Goal: Check status: Check status

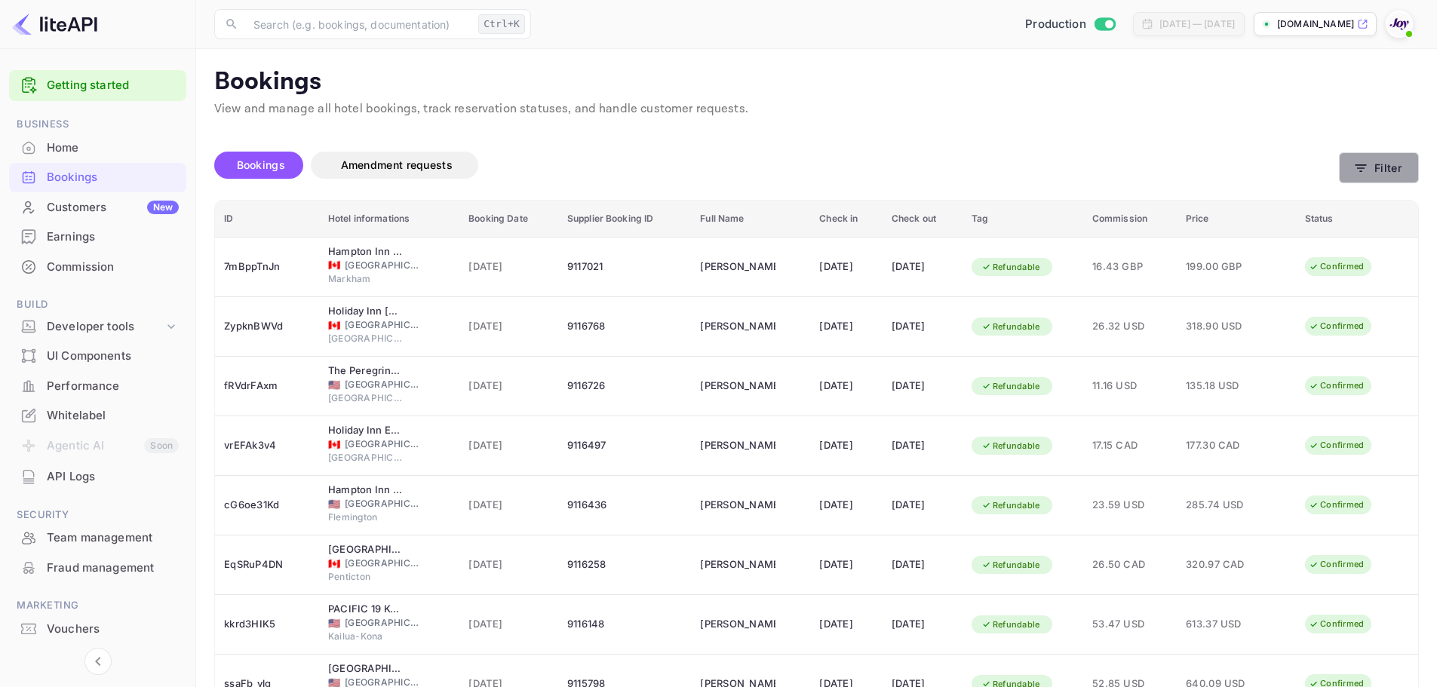
click at [1387, 175] on button "Filter" at bounding box center [1379, 167] width 80 height 31
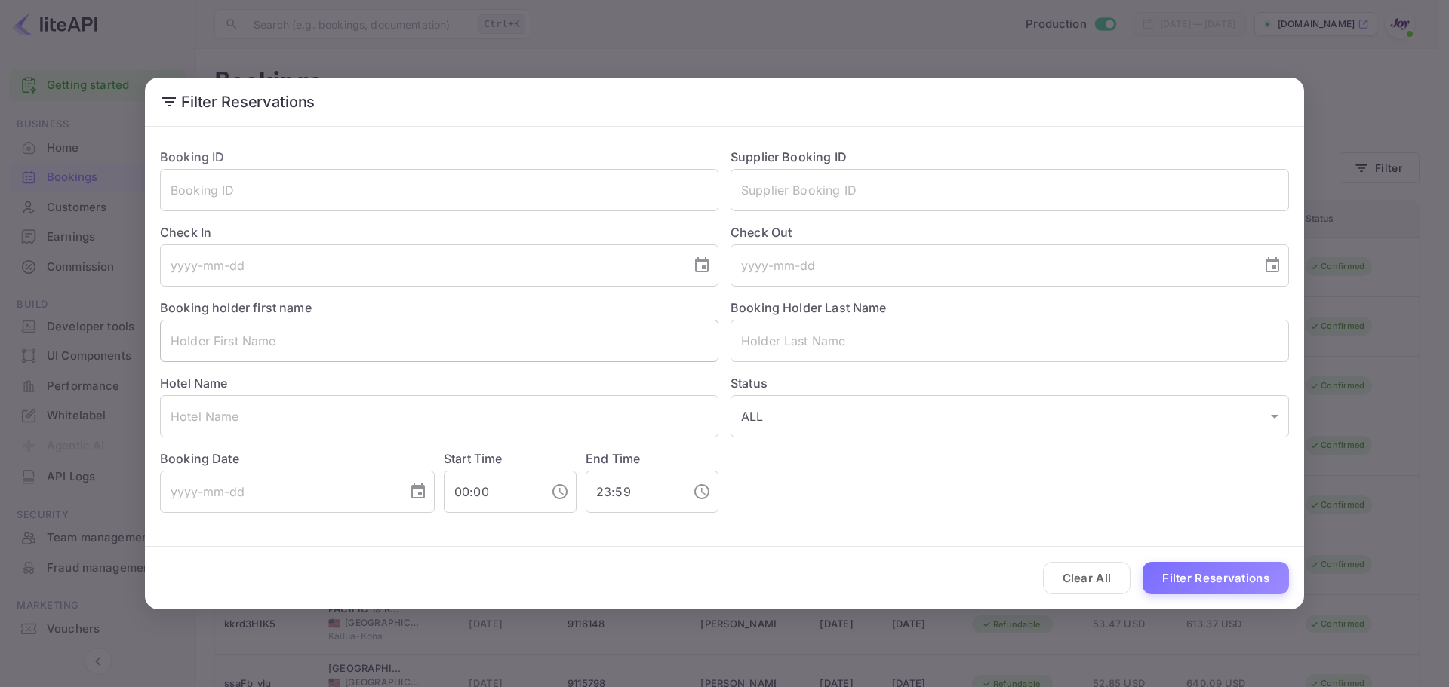
click at [278, 340] on input "text" at bounding box center [439, 341] width 558 height 42
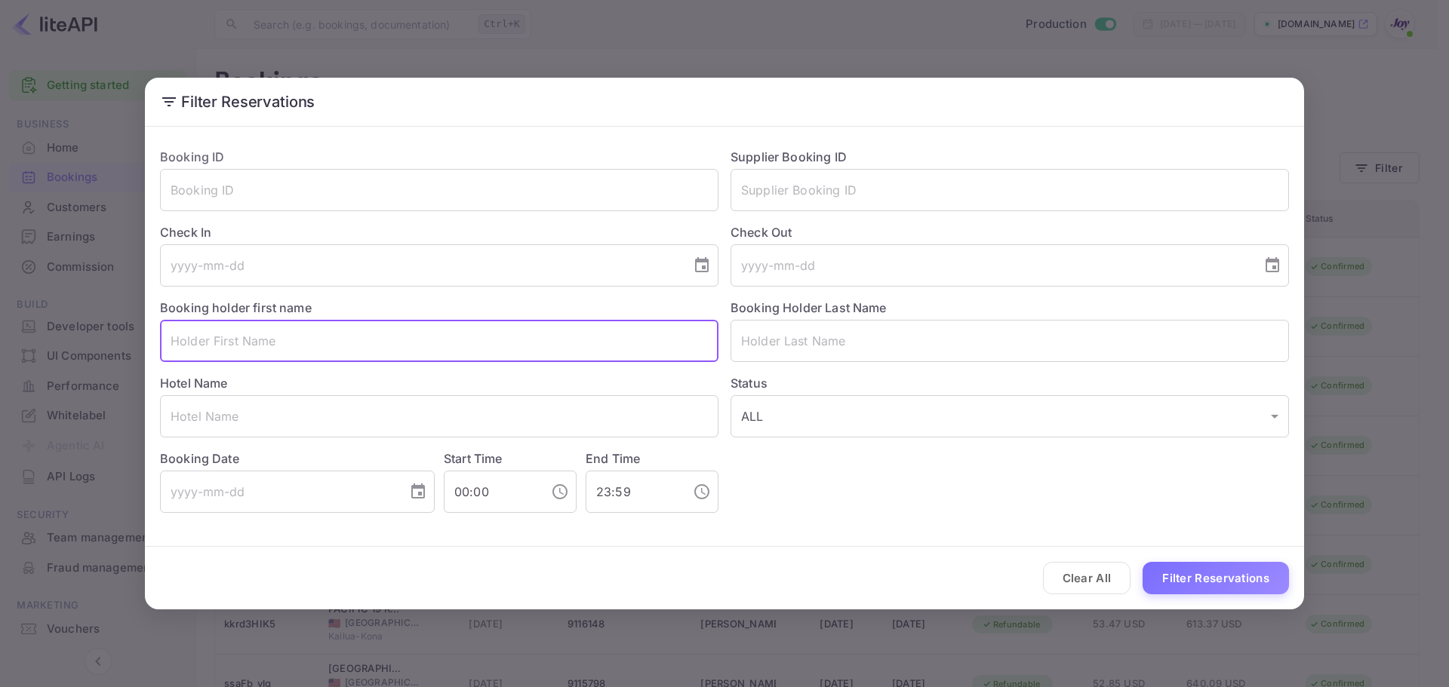
paste input "[PERSON_NAME]"
drag, startPoint x: 264, startPoint y: 343, endPoint x: 220, endPoint y: 341, distance: 43.8
click at [220, 341] on input "[PERSON_NAME]" at bounding box center [439, 341] width 558 height 42
type input "[PERSON_NAME]"
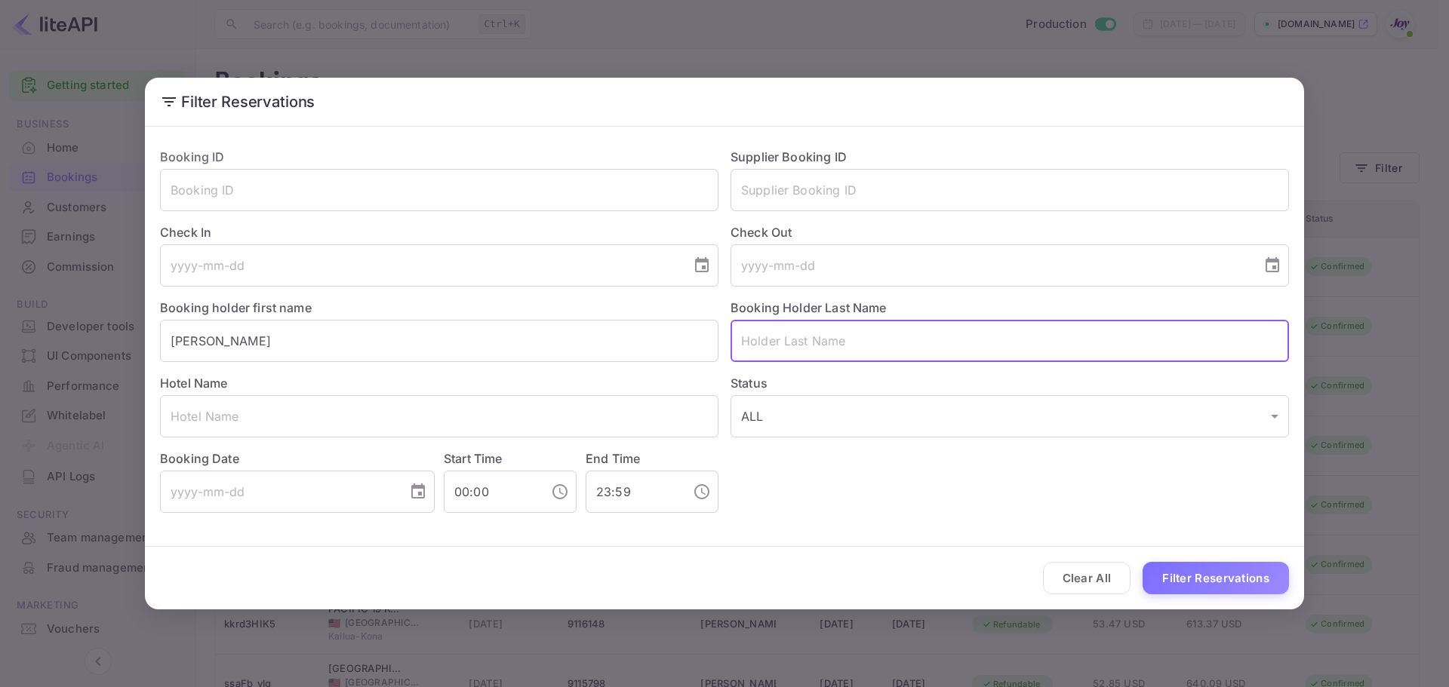
click at [852, 341] on input "text" at bounding box center [1009, 341] width 558 height 42
paste input "[PERSON_NAME]"
type input "[PERSON_NAME]"
click at [1211, 577] on button "Filter Reservations" at bounding box center [1215, 578] width 146 height 32
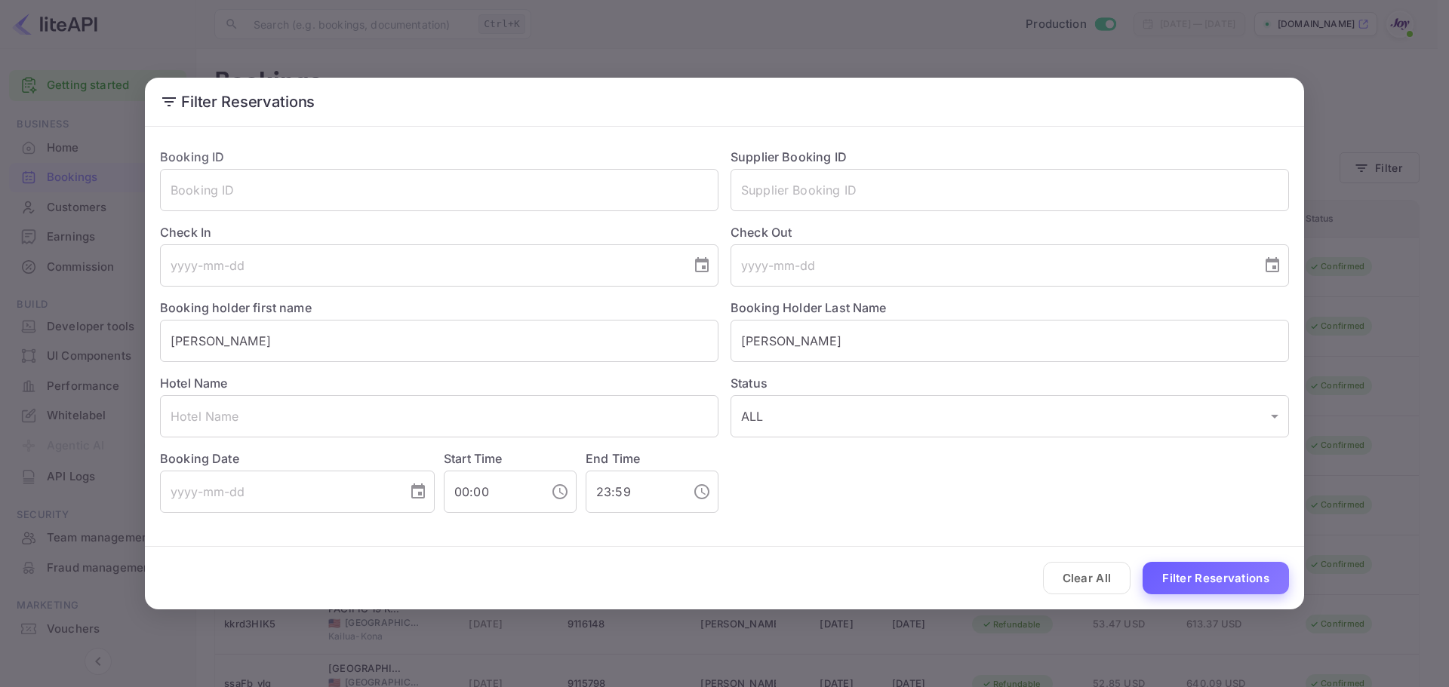
click at [1206, 577] on button "Filter Reservations" at bounding box center [1215, 578] width 146 height 32
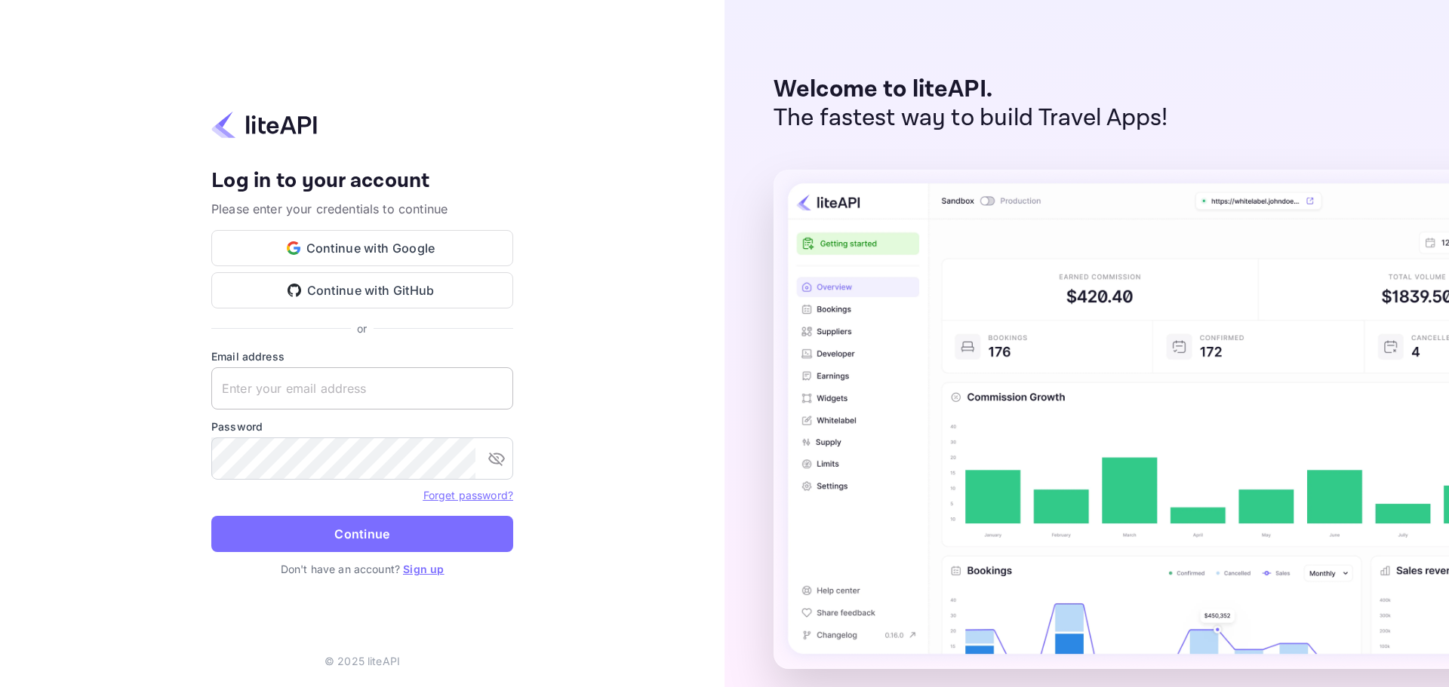
click at [310, 395] on input "text" at bounding box center [362, 388] width 302 height 42
paste input "services@withjoy.com"
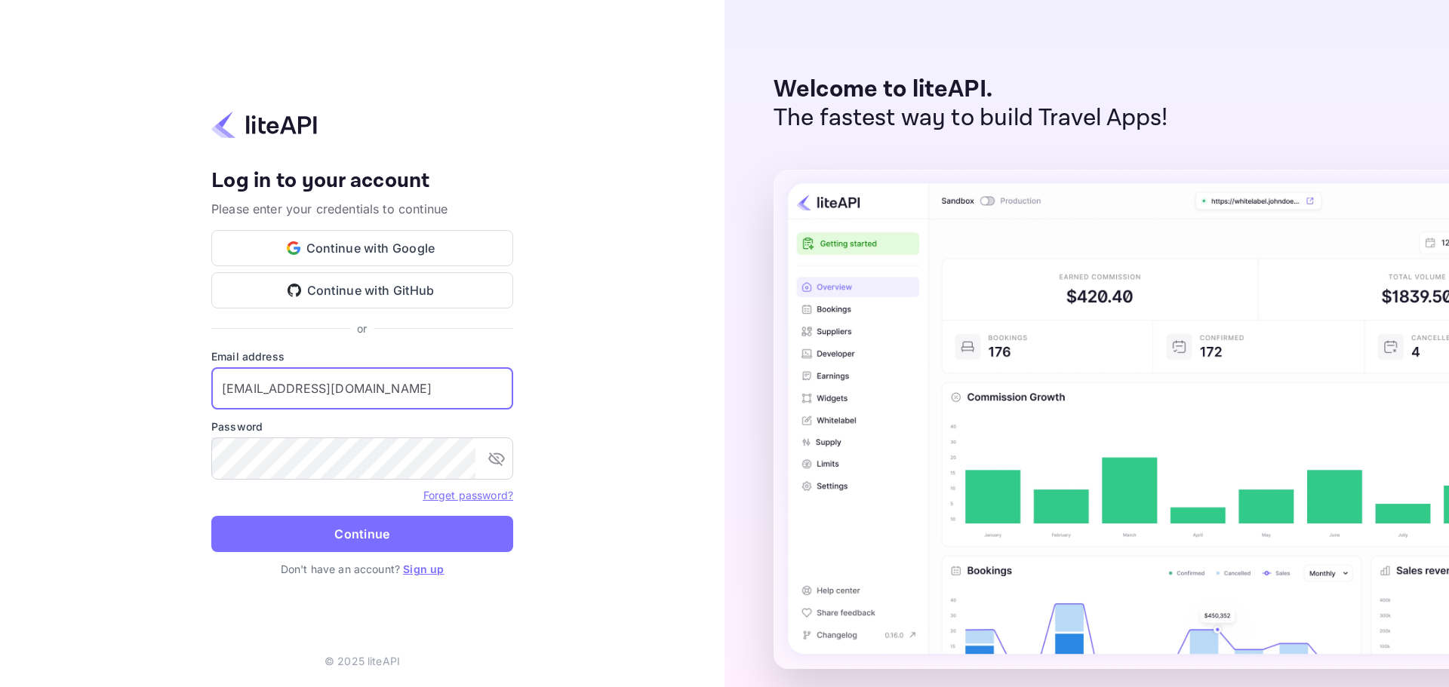
type input "services@withjoy.com"
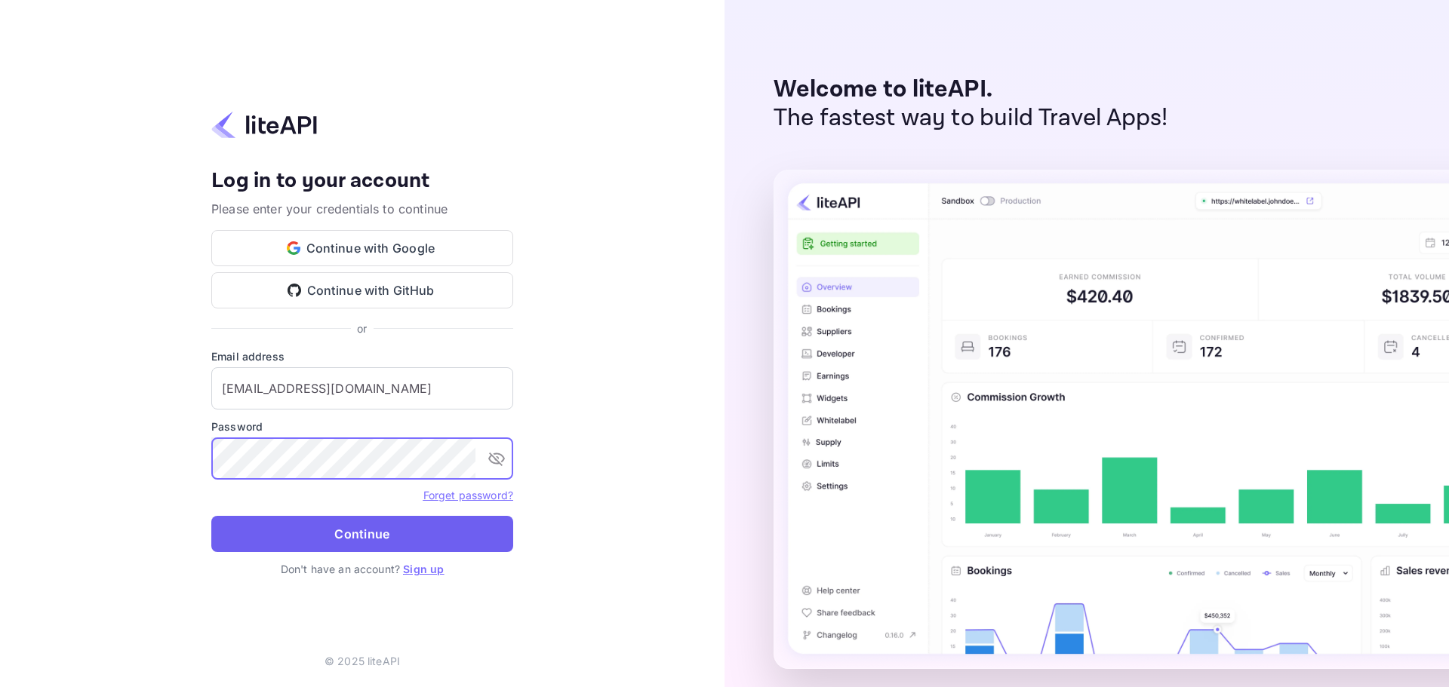
click at [356, 521] on button "Continue" at bounding box center [362, 534] width 302 height 36
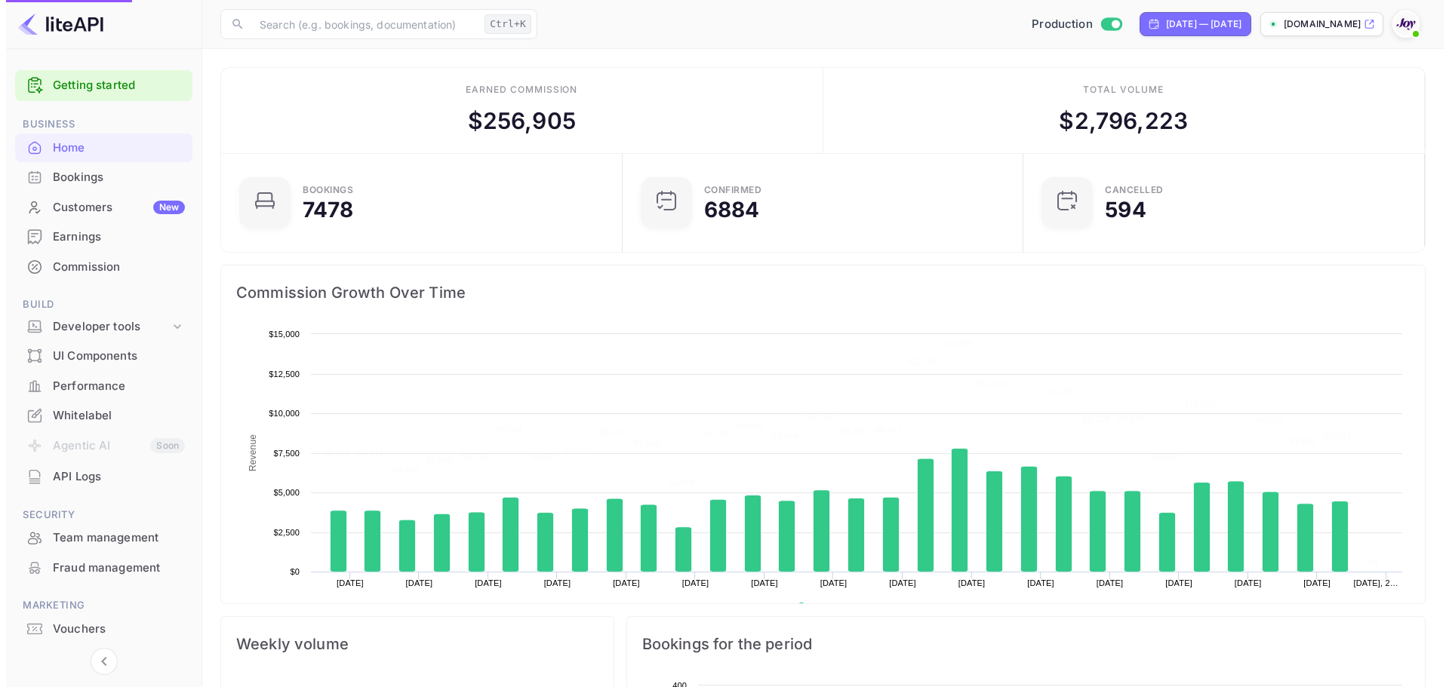
scroll to position [234, 380]
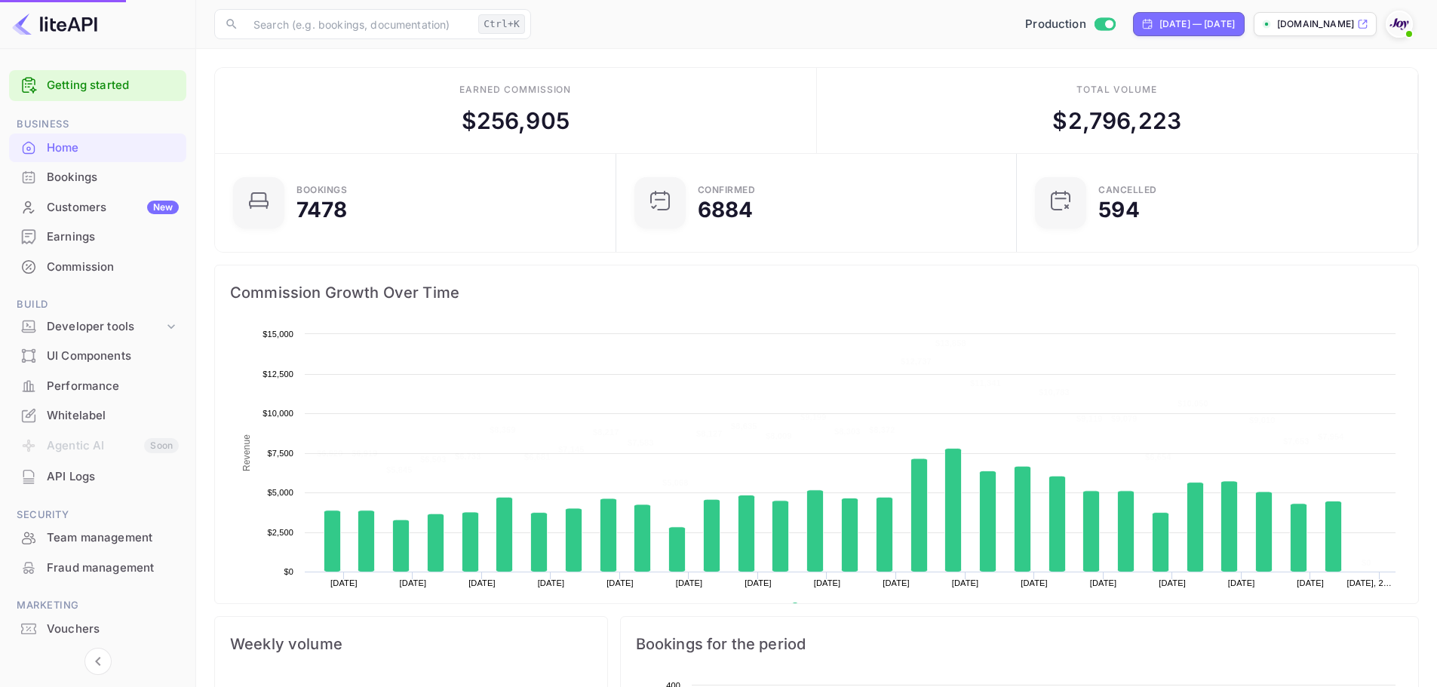
click at [75, 178] on div "Bookings" at bounding box center [113, 177] width 132 height 17
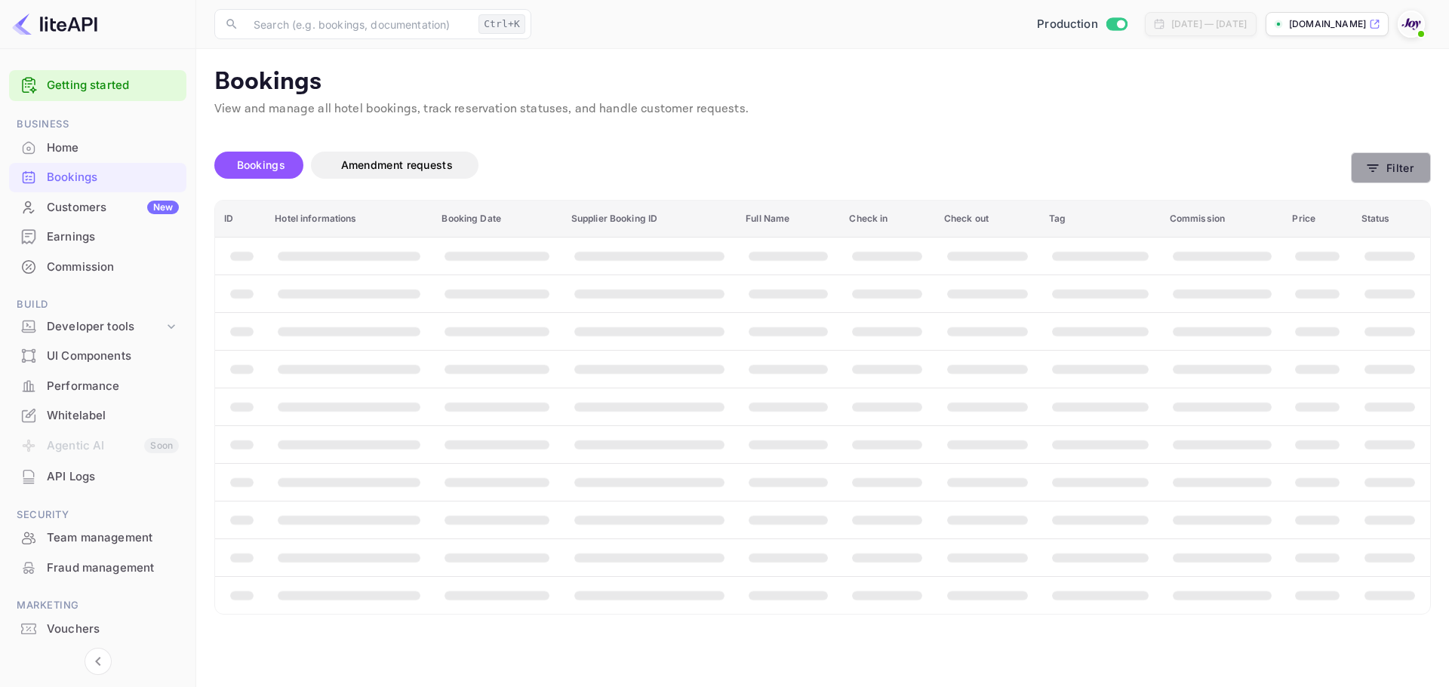
click at [1391, 170] on button "Filter" at bounding box center [1391, 167] width 80 height 31
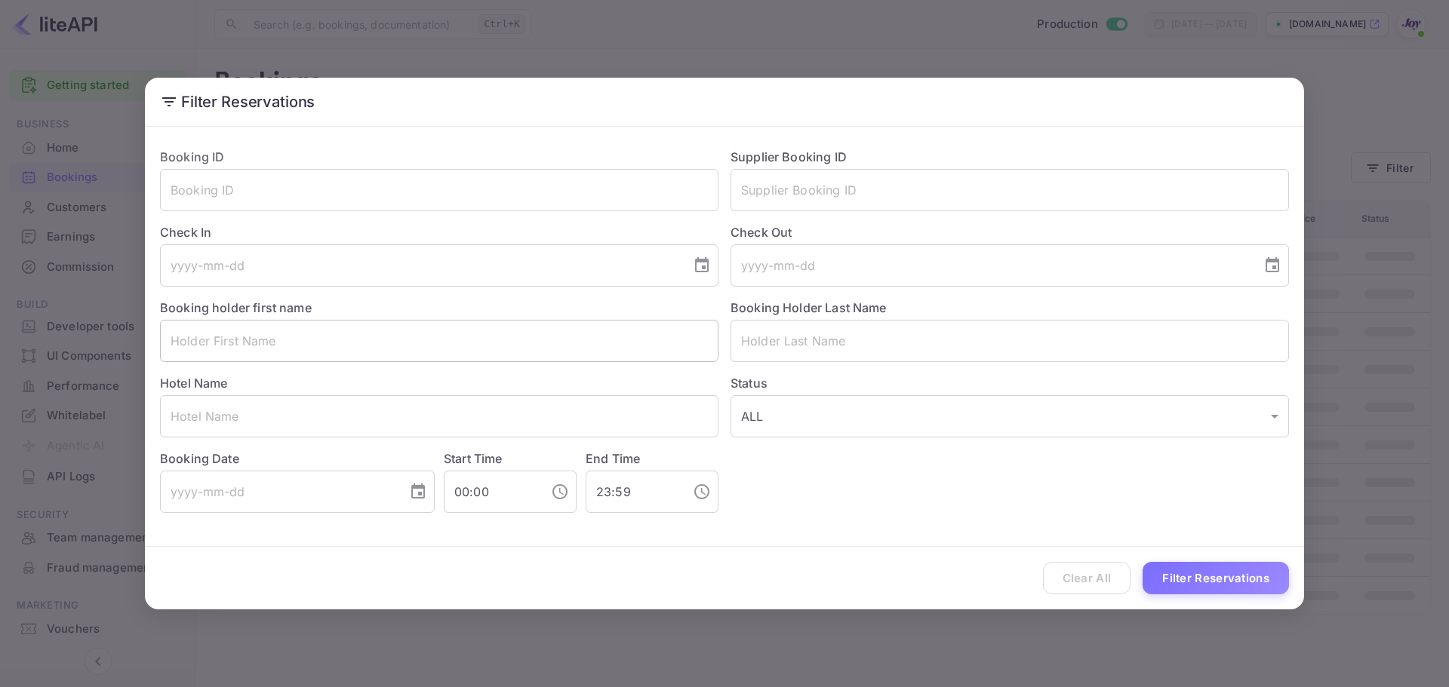
click at [269, 337] on input "text" at bounding box center [439, 341] width 558 height 42
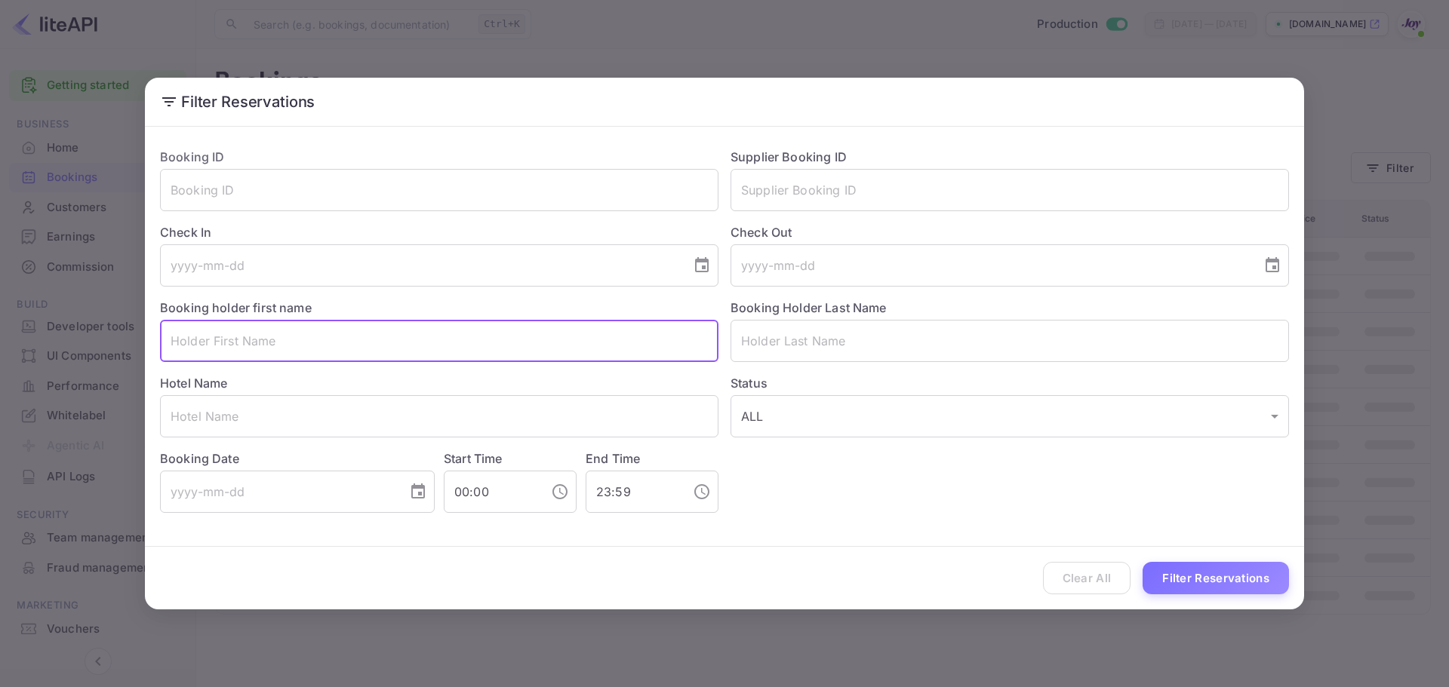
paste input "[PERSON_NAME]"
drag, startPoint x: 288, startPoint y: 343, endPoint x: 220, endPoint y: 343, distance: 67.9
click at [220, 343] on input "[PERSON_NAME]" at bounding box center [439, 341] width 558 height 42
type input "[PERSON_NAME]"
click at [887, 349] on input "text" at bounding box center [1009, 341] width 558 height 42
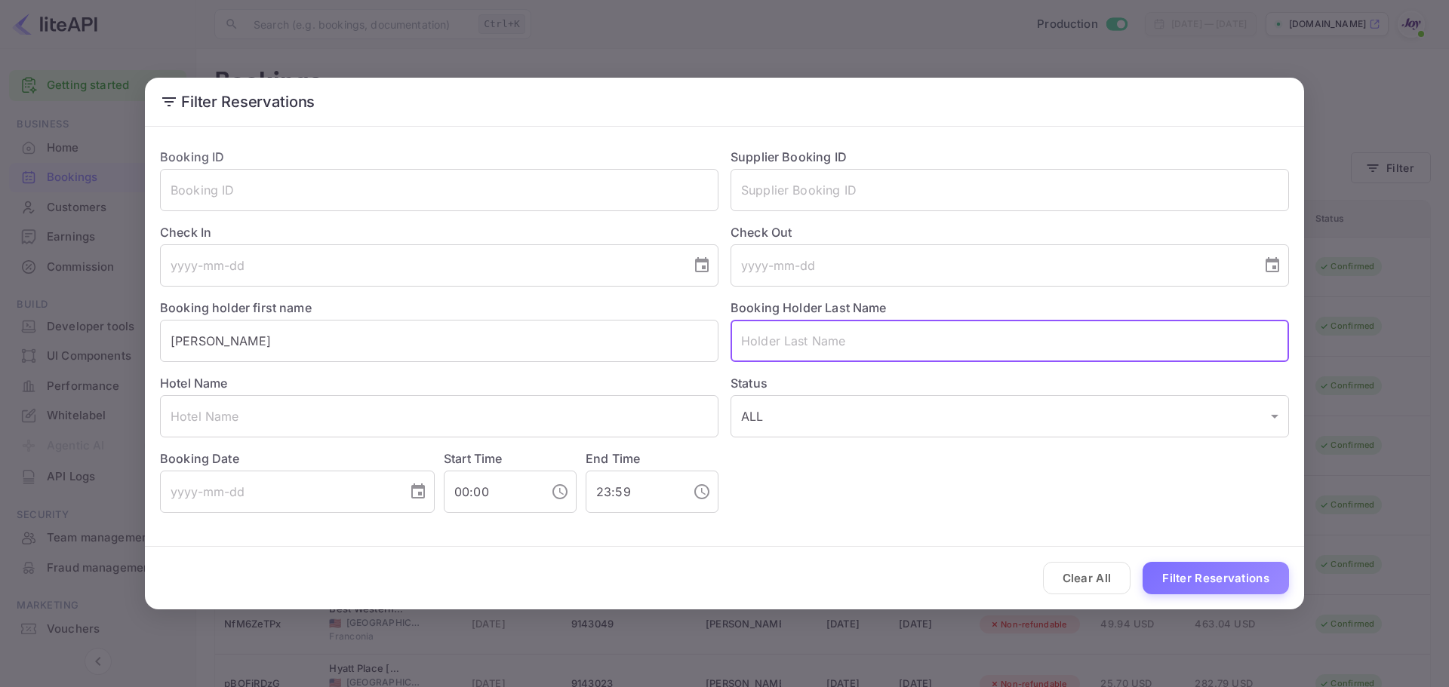
paste input "[PERSON_NAME]"
type input "[PERSON_NAME]"
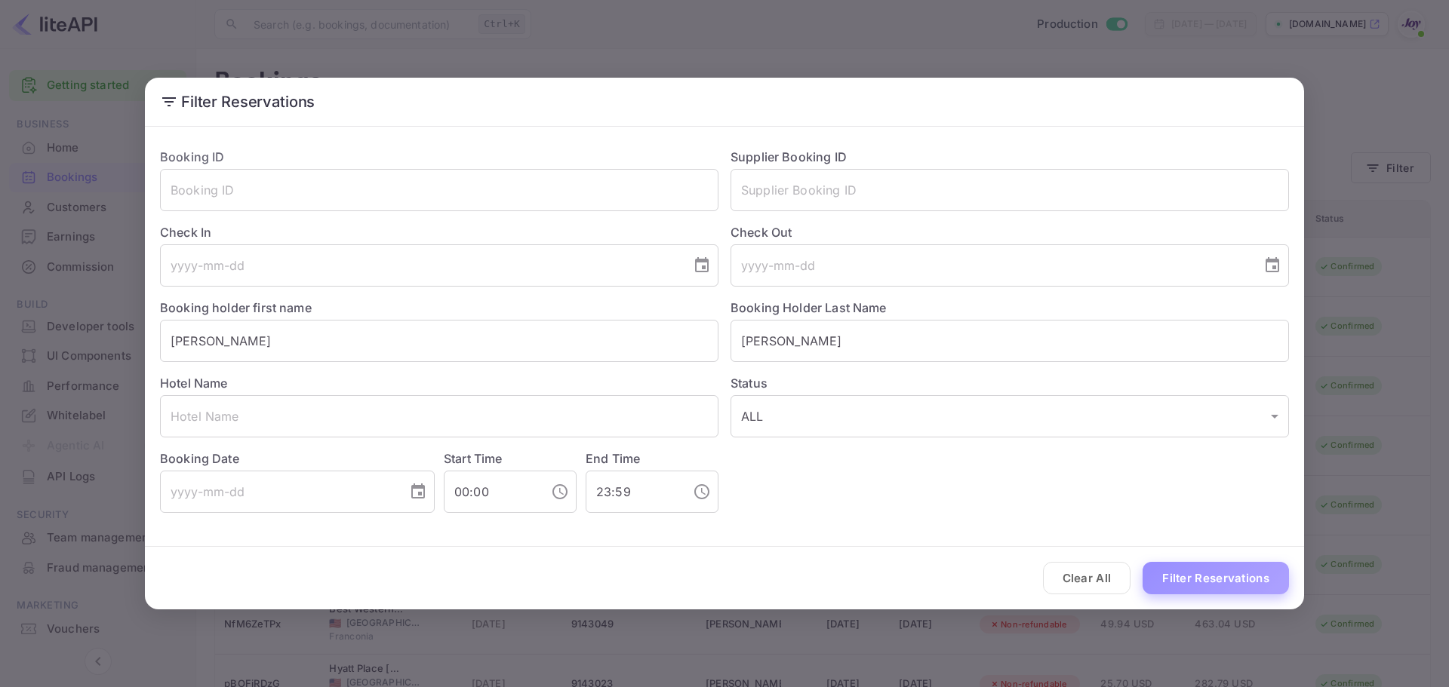
click at [1197, 569] on button "Filter Reservations" at bounding box center [1215, 578] width 146 height 32
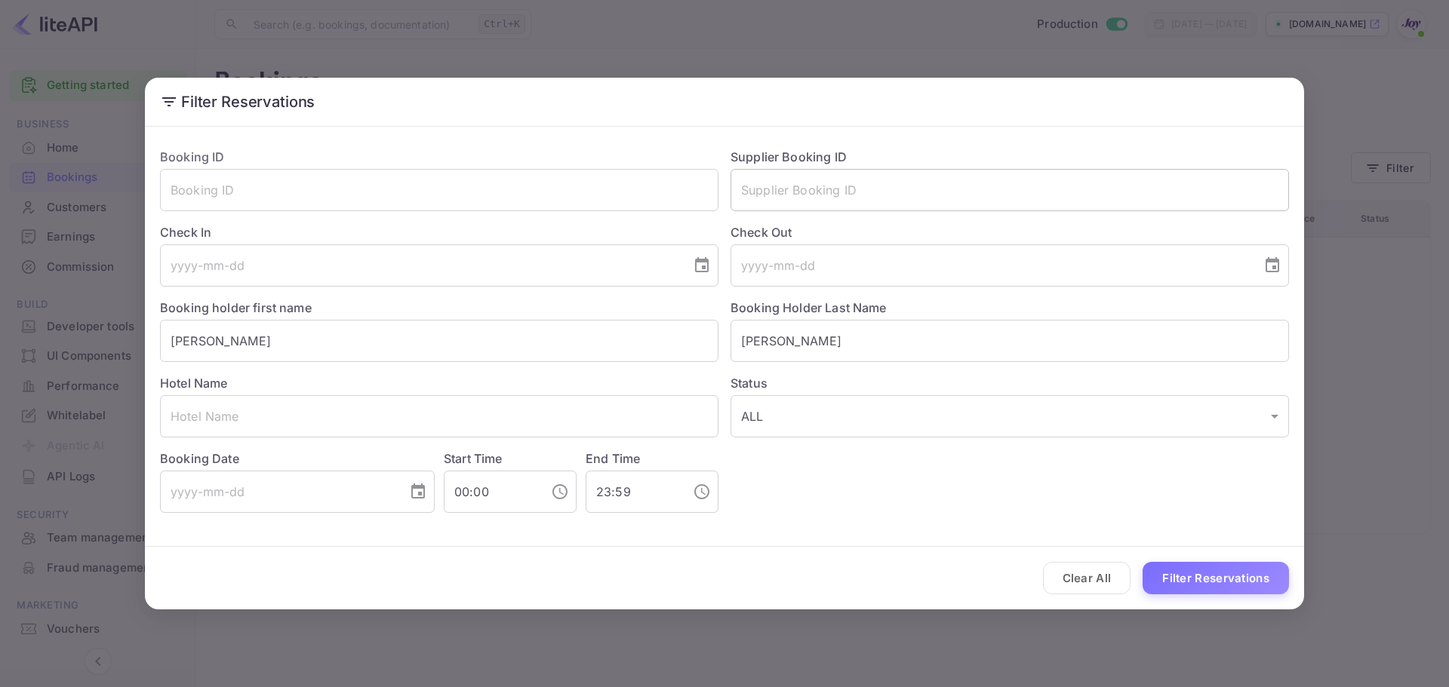
click at [829, 189] on input "text" at bounding box center [1009, 190] width 558 height 42
paste input "7260221"
type input "7260221"
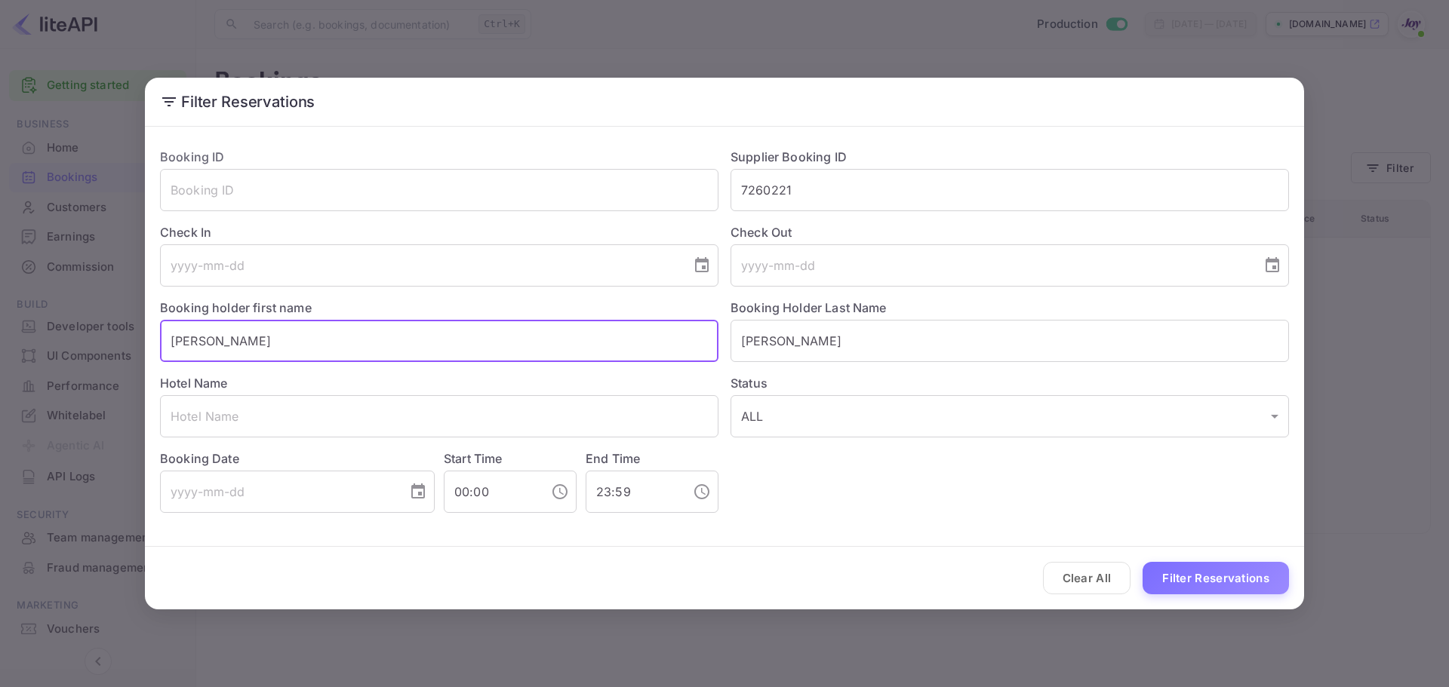
drag, startPoint x: 242, startPoint y: 349, endPoint x: 111, endPoint y: 343, distance: 131.4
click at [111, 343] on div "Filter Reservations Booking ID ​ Supplier Booking ID 7260221 ​ Check In ​ Check…" at bounding box center [724, 343] width 1449 height 687
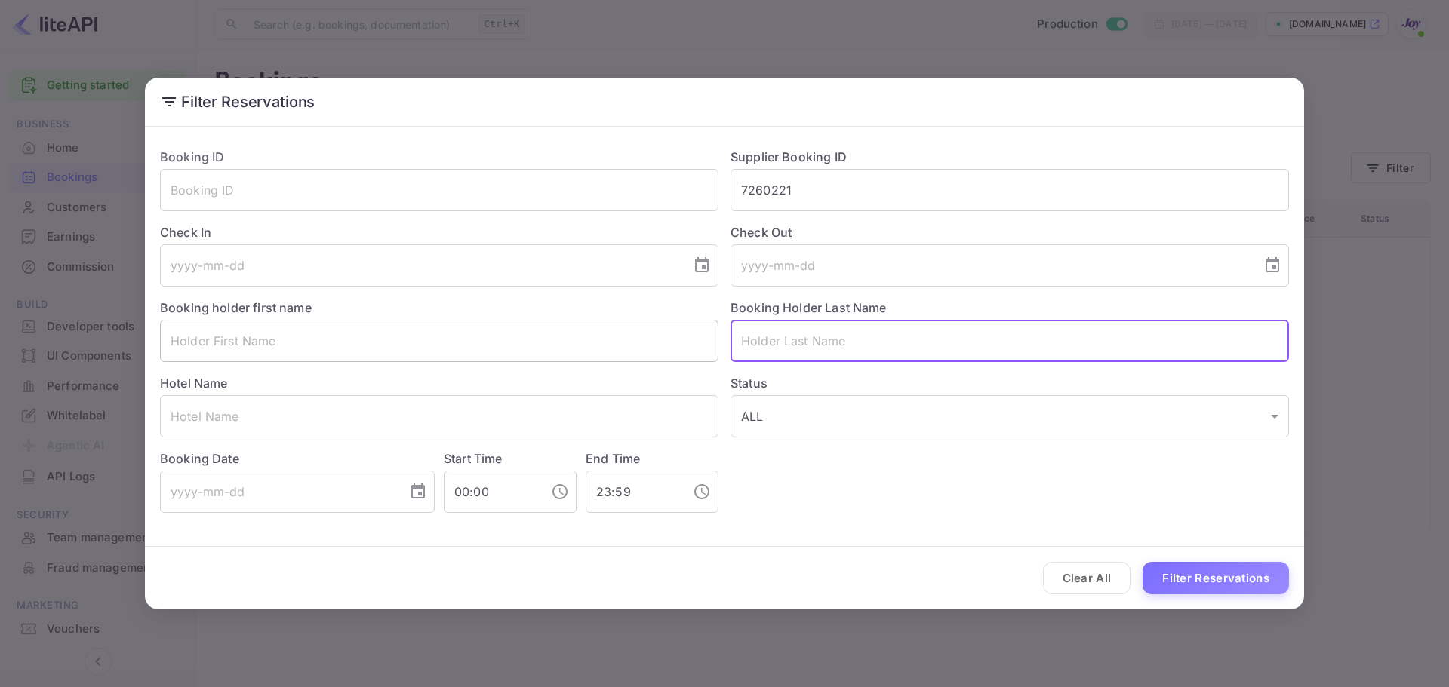
drag, startPoint x: 801, startPoint y: 349, endPoint x: 685, endPoint y: 353, distance: 116.3
click at [685, 353] on div "Booking ID ​ Supplier Booking ID 7260221 ​ Check In ​ Check Out ​ Booking holde…" at bounding box center [718, 324] width 1141 height 377
click at [1235, 577] on button "Filter Reservations" at bounding box center [1215, 578] width 146 height 32
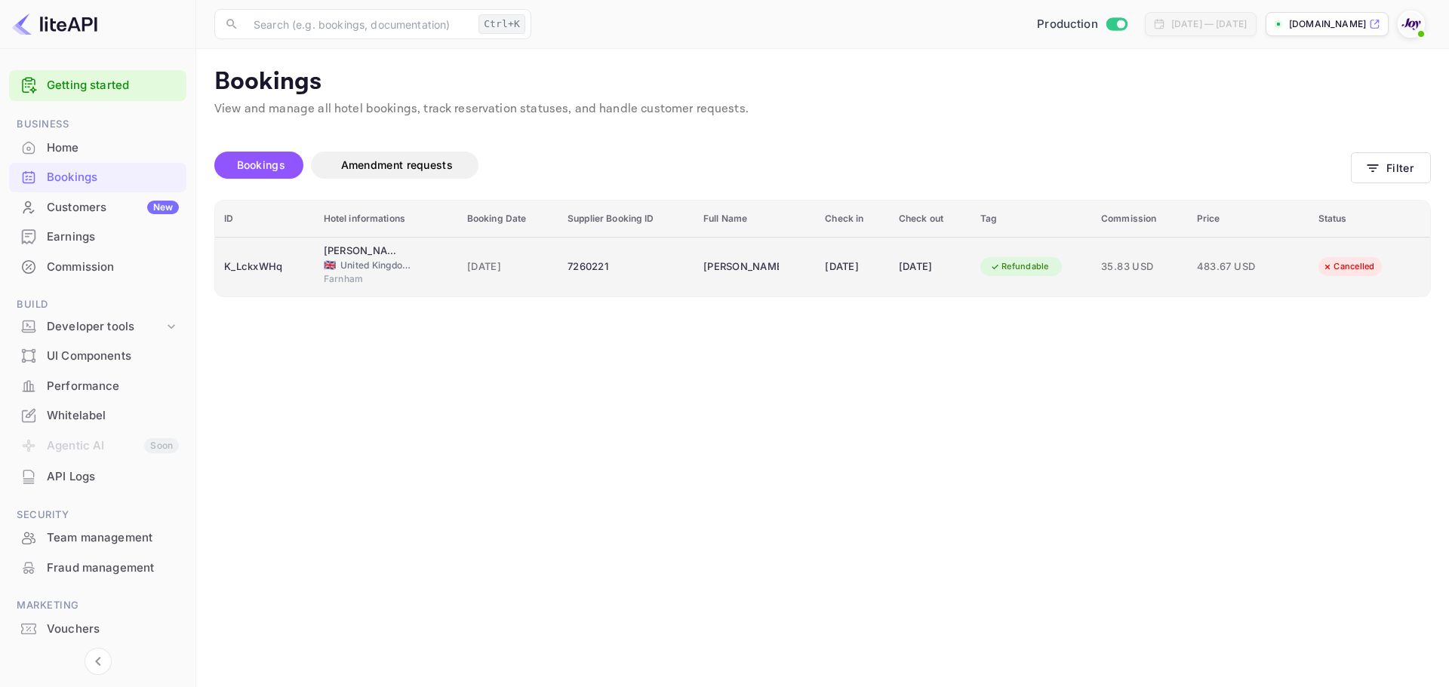
click at [708, 288] on td "Jordan Brown" at bounding box center [754, 267] width 121 height 60
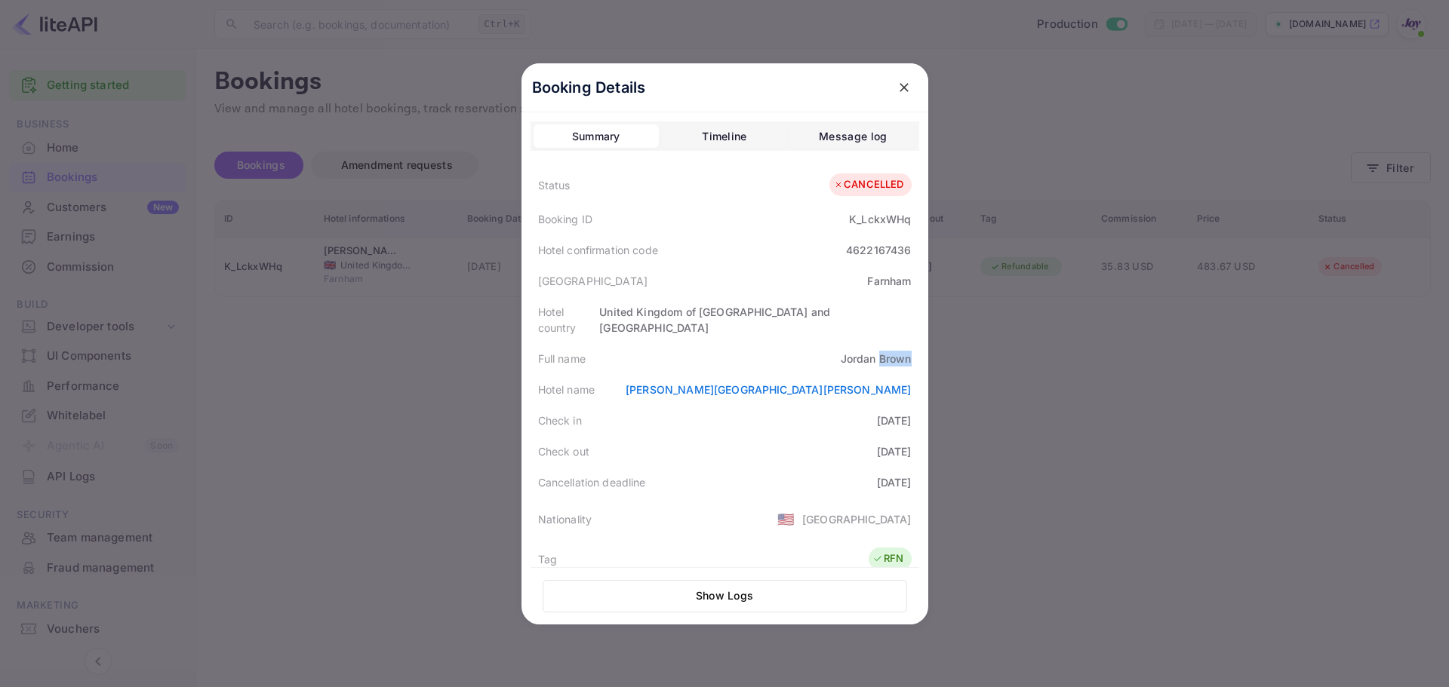
drag, startPoint x: 873, startPoint y: 343, endPoint x: 908, endPoint y: 338, distance: 35.1
click at [908, 343] on div "Full name Jordan Brown" at bounding box center [724, 358] width 389 height 31
copy div "Brown"
drag, startPoint x: 844, startPoint y: 217, endPoint x: 902, endPoint y: 222, distance: 58.3
click at [902, 222] on div "K_LckxWHq" at bounding box center [880, 219] width 62 height 16
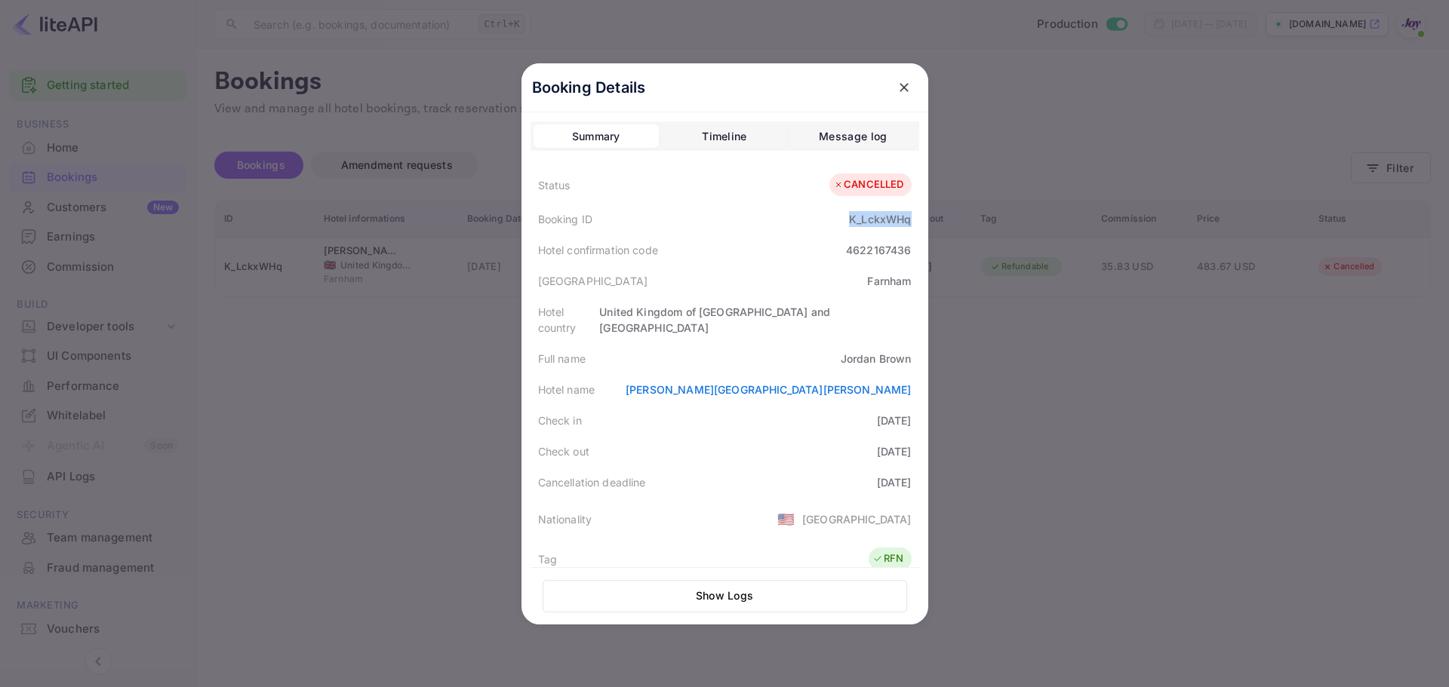
copy div "K_LckxWHq"
click at [718, 146] on button "Timeline" at bounding box center [724, 136] width 125 height 24
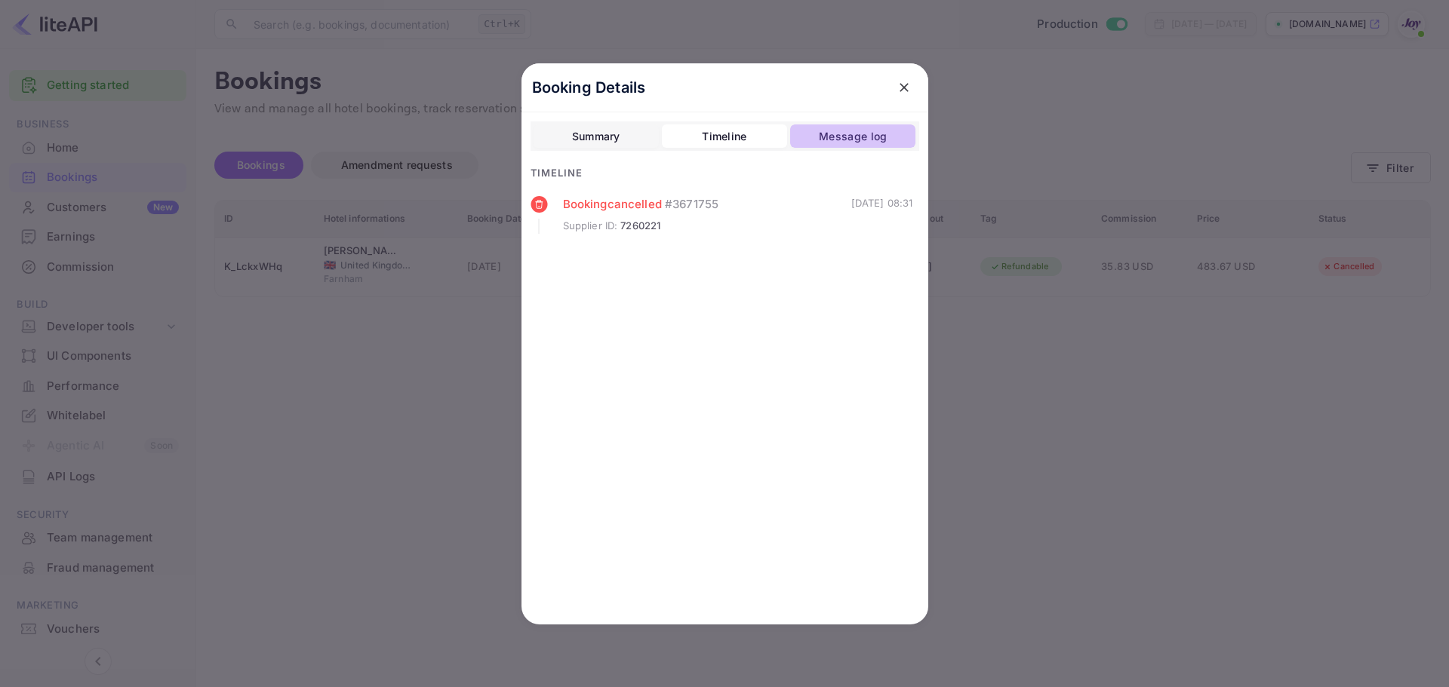
click at [855, 132] on div "Message log" at bounding box center [853, 137] width 68 height 18
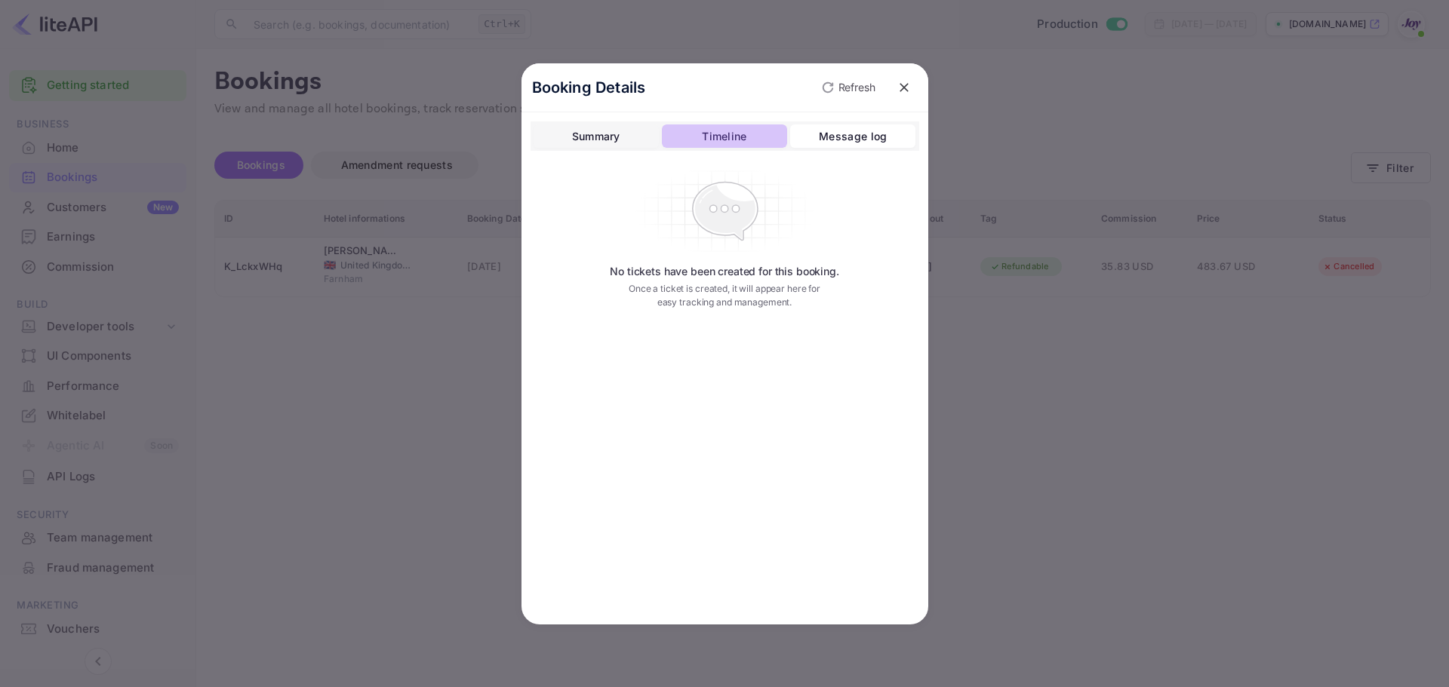
click at [743, 131] on div "Timeline" at bounding box center [724, 137] width 45 height 18
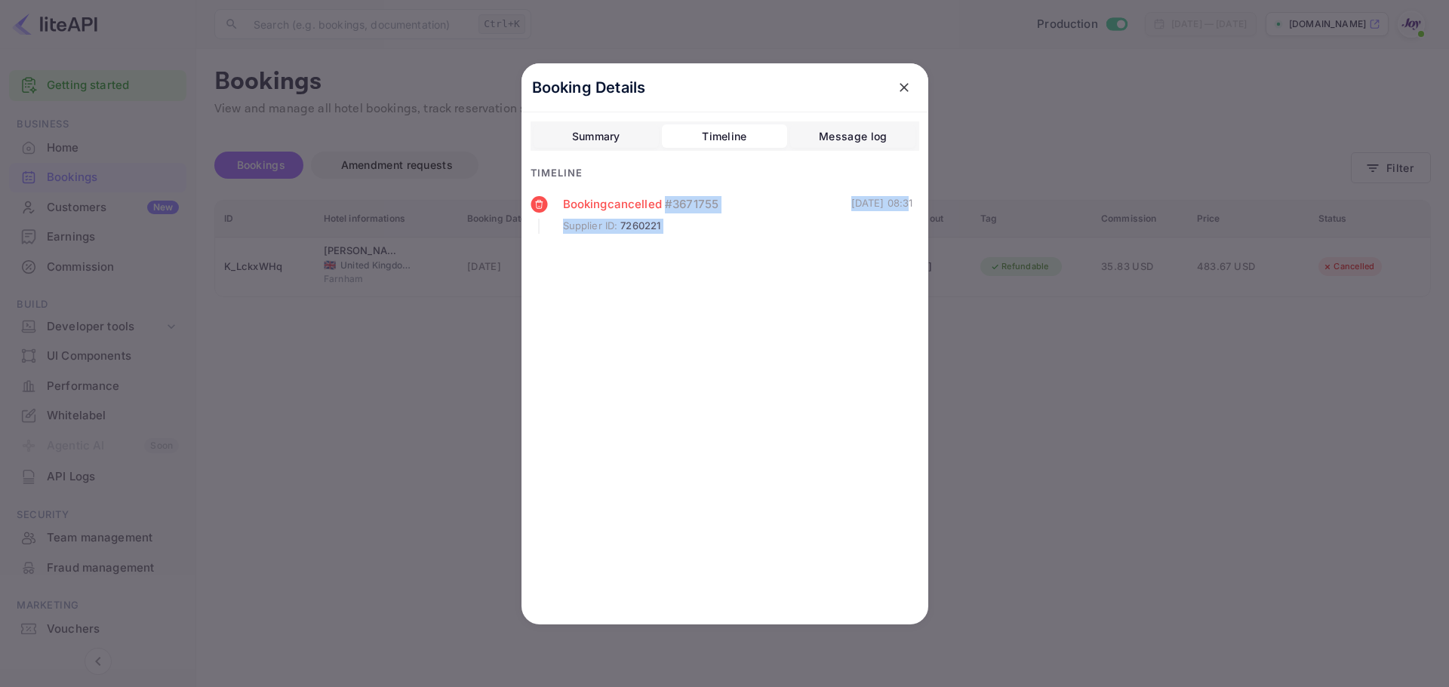
drag, startPoint x: 812, startPoint y: 205, endPoint x: 882, endPoint y: 195, distance: 70.9
click at [882, 196] on div "Booking cancelled # 3671755 Supplier ID : 7260221 08 May 2025 08:31" at bounding box center [721, 215] width 383 height 38
click at [884, 196] on div "08 May 2025 08:31" at bounding box center [882, 215] width 62 height 38
click at [879, 203] on div "08 May 2025 08:31" at bounding box center [882, 215] width 62 height 38
drag, startPoint x: 882, startPoint y: 198, endPoint x: 824, endPoint y: 204, distance: 58.3
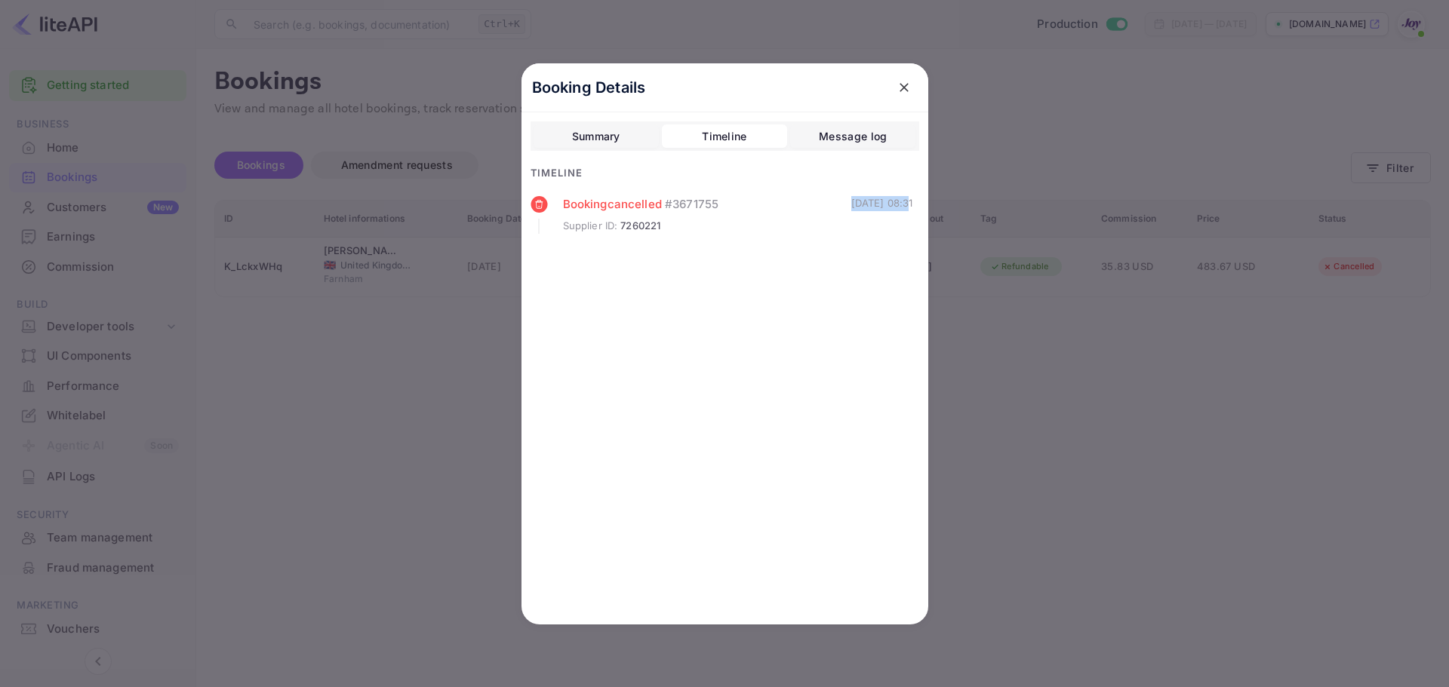
click at [851, 204] on div "08 May 2025 08:31" at bounding box center [882, 215] width 62 height 38
copy div "08 May 2025"
click at [815, 224] on div "Supplier ID : 7260221" at bounding box center [707, 226] width 288 height 15
drag, startPoint x: 820, startPoint y: 201, endPoint x: 879, endPoint y: 202, distance: 58.9
click at [879, 202] on div "Booking cancelled # 3671755 Supplier ID : 7260221 08 May 2025 08:31" at bounding box center [721, 215] width 383 height 38
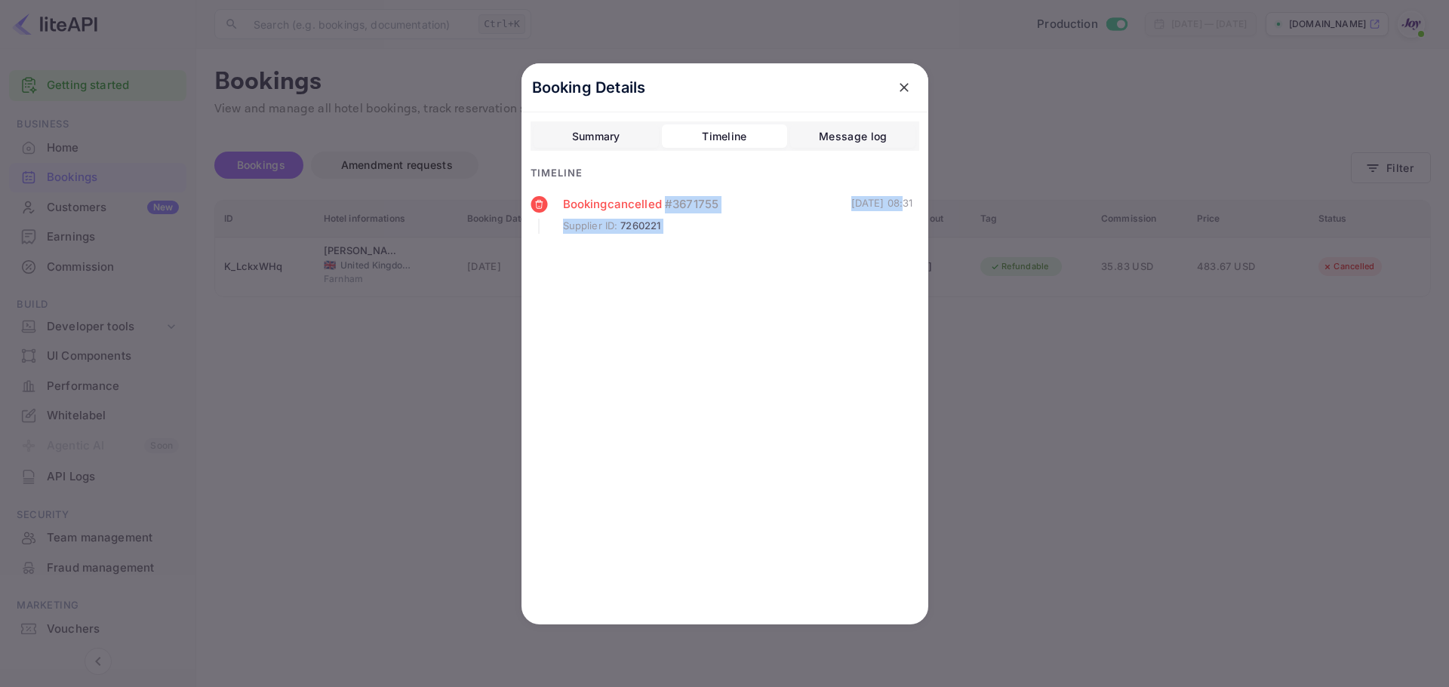
click at [879, 202] on div "08 May 2025 08:31" at bounding box center [882, 215] width 62 height 38
drag, startPoint x: 882, startPoint y: 201, endPoint x: 822, endPoint y: 199, distance: 59.6
click at [851, 199] on div "08 May 2025 08:31" at bounding box center [882, 215] width 62 height 38
copy div "08 May 2025"
click at [604, 134] on div "Summary" at bounding box center [596, 137] width 48 height 18
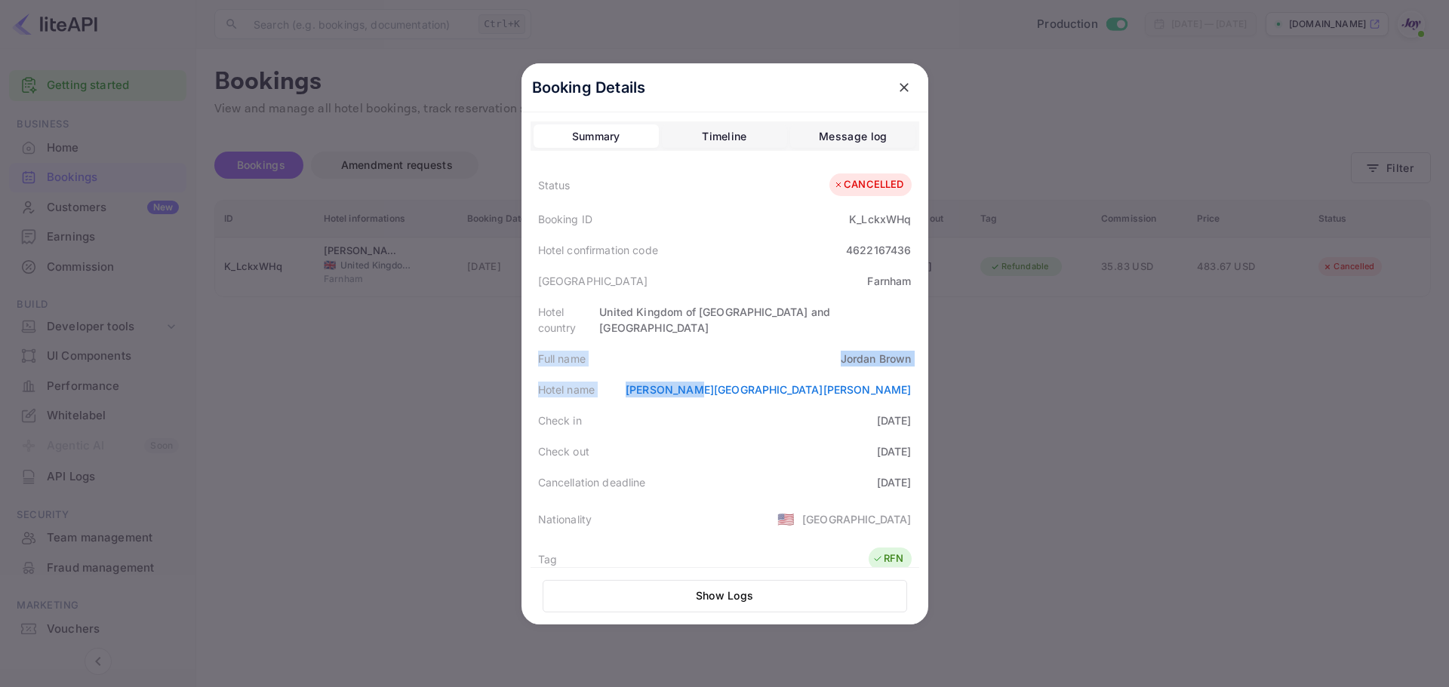
drag, startPoint x: 527, startPoint y: 343, endPoint x: 864, endPoint y: 360, distance: 337.0
click at [863, 362] on div "Status CANCELLED Booking ID K_LckxWHq Hotel confirmation code 4622167436 Hotel …" at bounding box center [724, 541] width 389 height 751
click at [876, 351] on div "Jordan Brown" at bounding box center [876, 359] width 71 height 16
drag, startPoint x: 531, startPoint y: 341, endPoint x: 575, endPoint y: 414, distance: 85.3
click at [910, 343] on div "Full name Jordan Brown" at bounding box center [724, 358] width 389 height 31
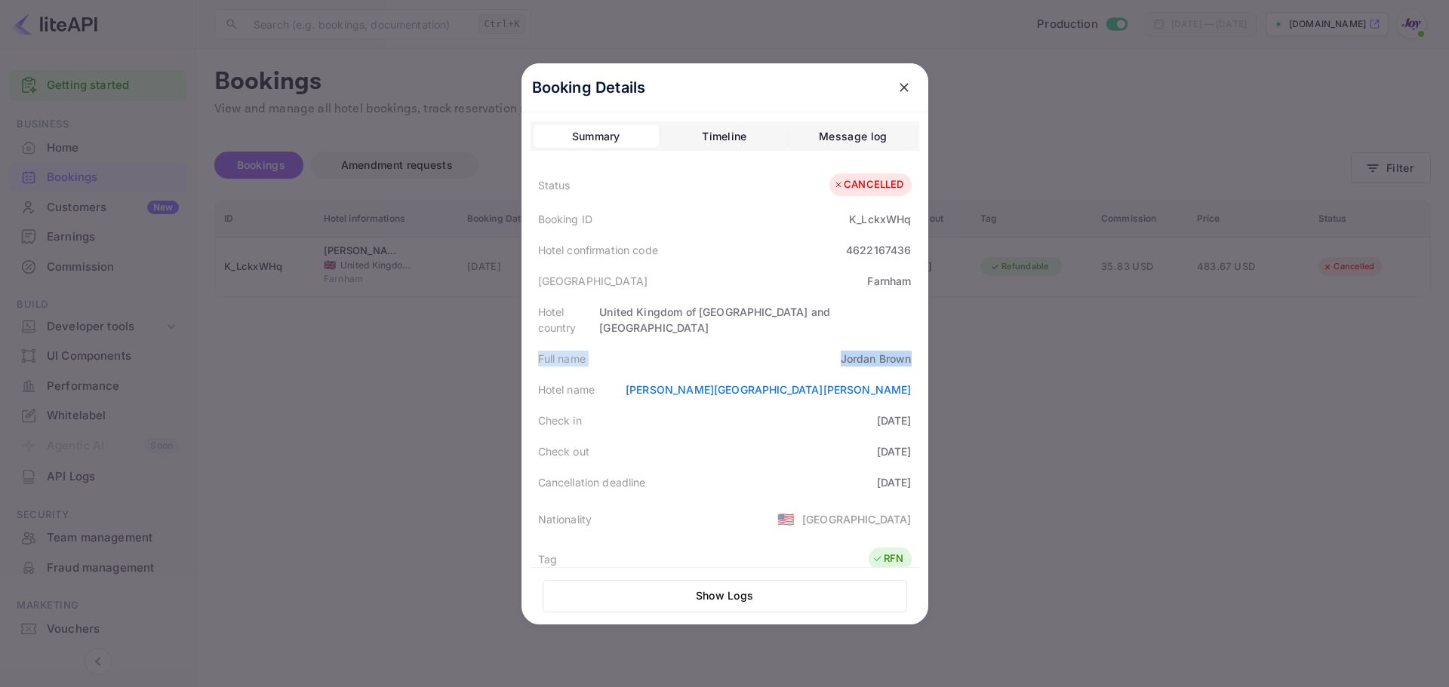
copy div "Full name Jordan Brown"
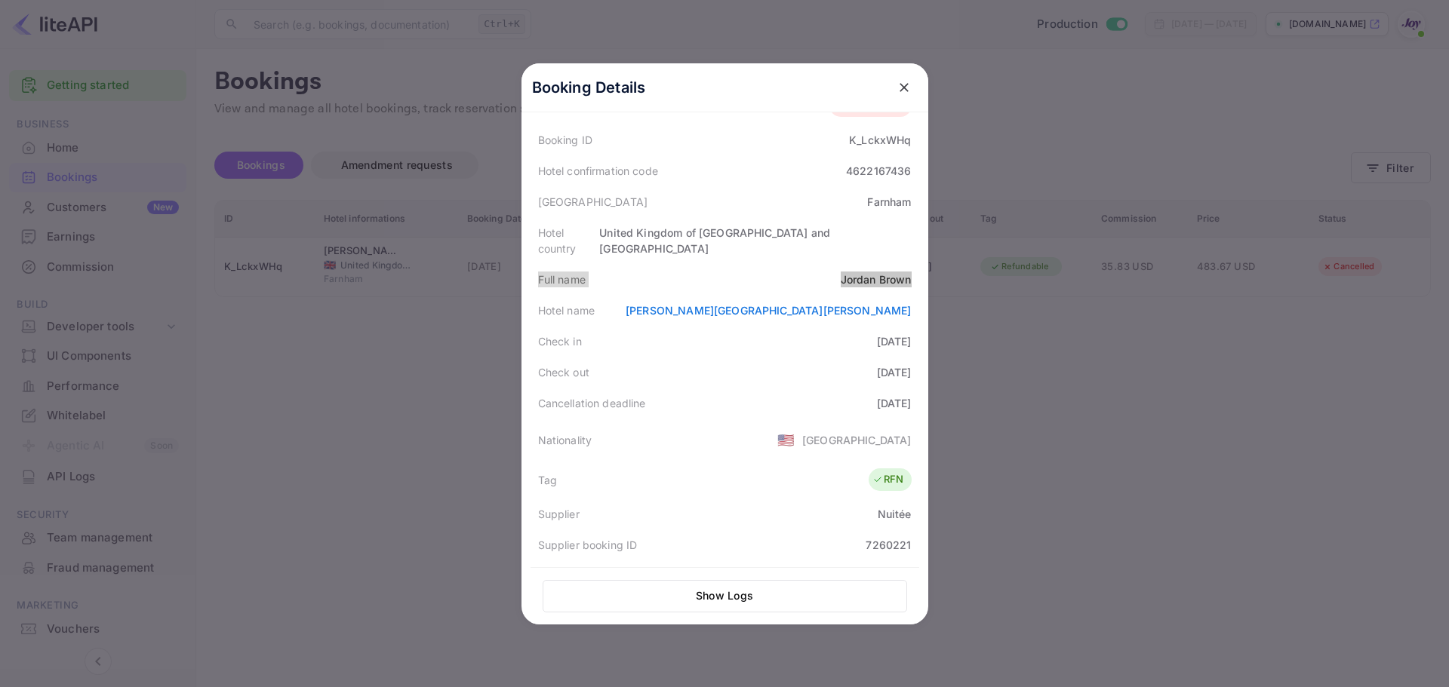
scroll to position [226, 0]
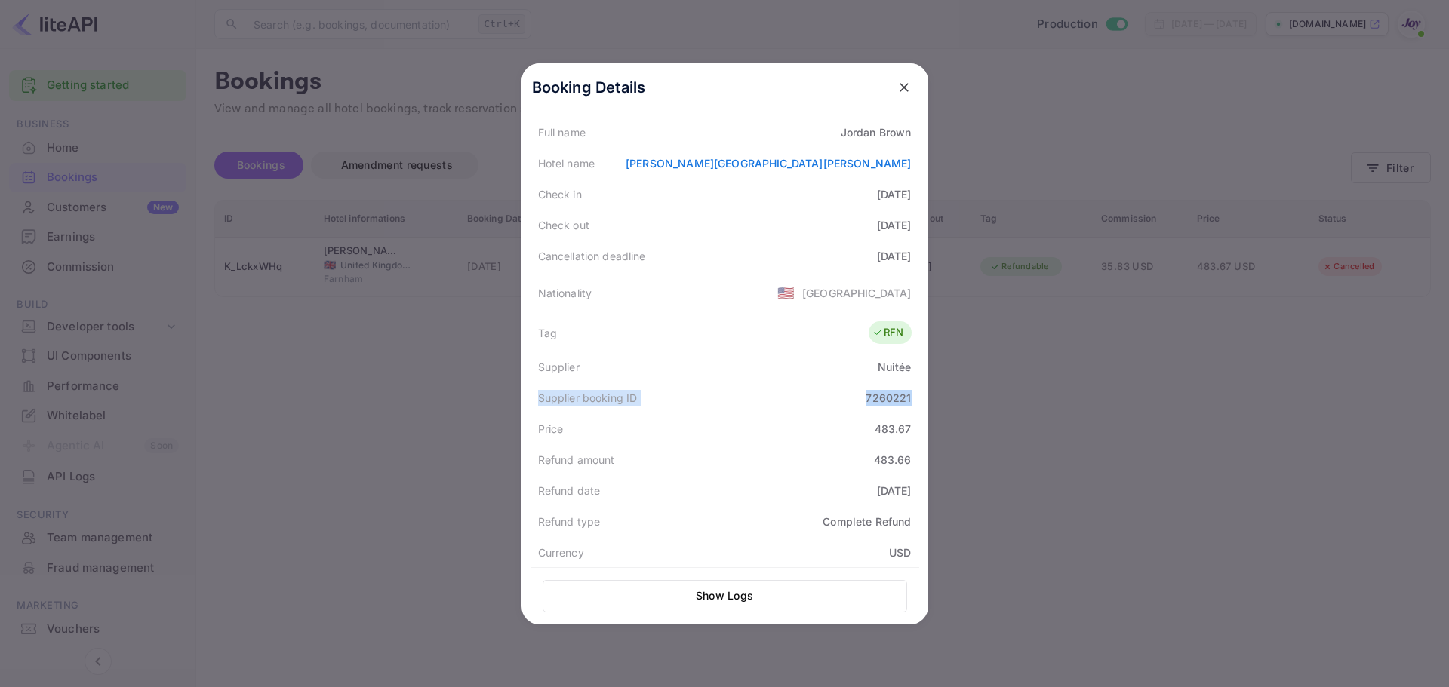
drag, startPoint x: 533, startPoint y: 383, endPoint x: 908, endPoint y: 379, distance: 375.8
click at [908, 383] on div "Supplier booking ID 7260221" at bounding box center [724, 398] width 389 height 31
copy div "Supplier booking ID 7260221"
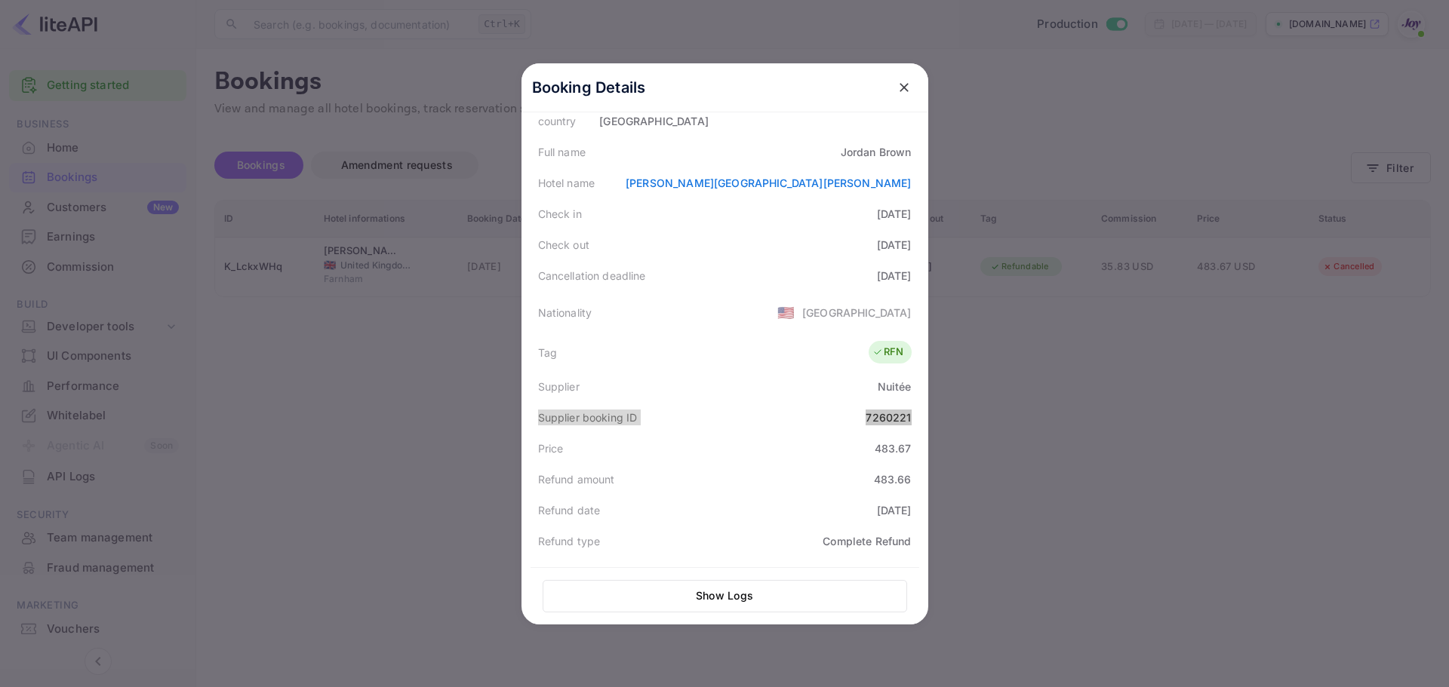
scroll to position [151, 0]
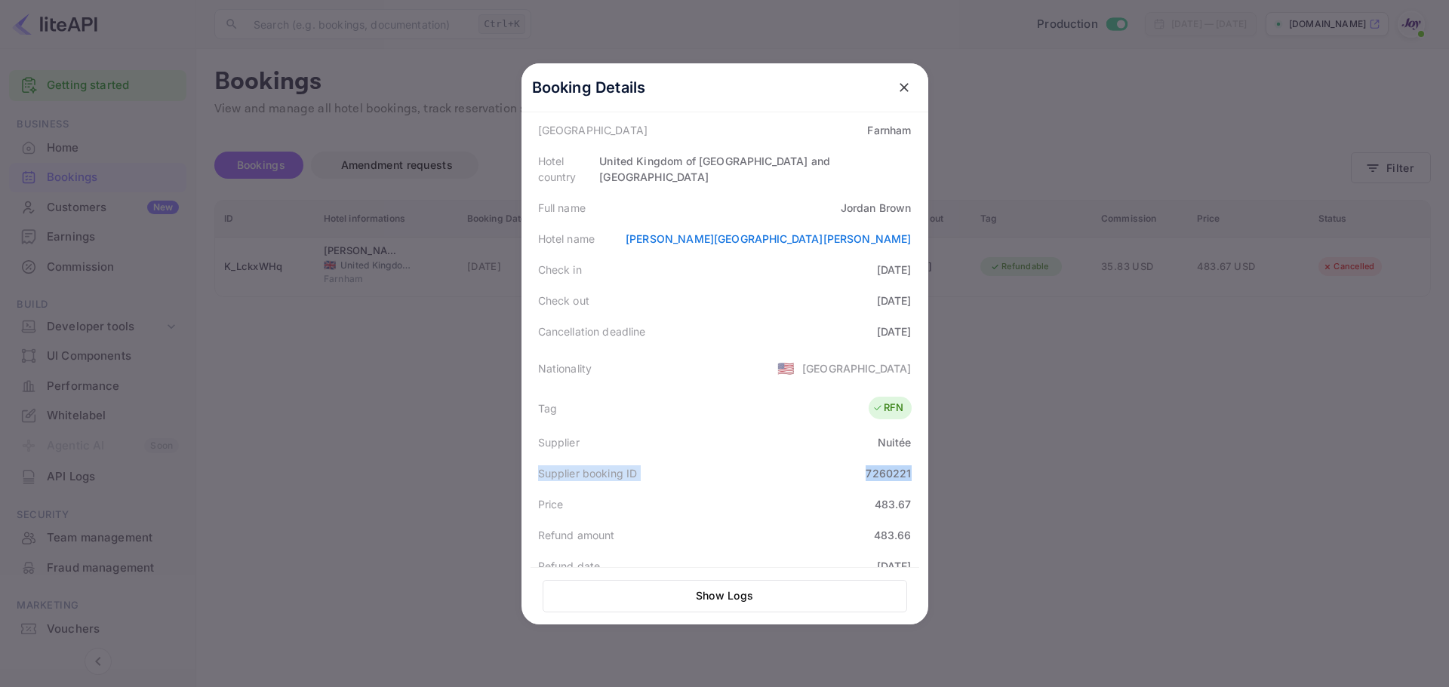
drag, startPoint x: 528, startPoint y: 250, endPoint x: 911, endPoint y: 276, distance: 383.4
click at [911, 276] on div "Status CANCELLED Booking ID K_LckxWHq Hotel confirmation code 4622167436 Hotel …" at bounding box center [724, 390] width 389 height 751
copy div "Check in 2026-05-06 Check out 2026-05-08"
click at [1182, 323] on div at bounding box center [724, 343] width 1449 height 687
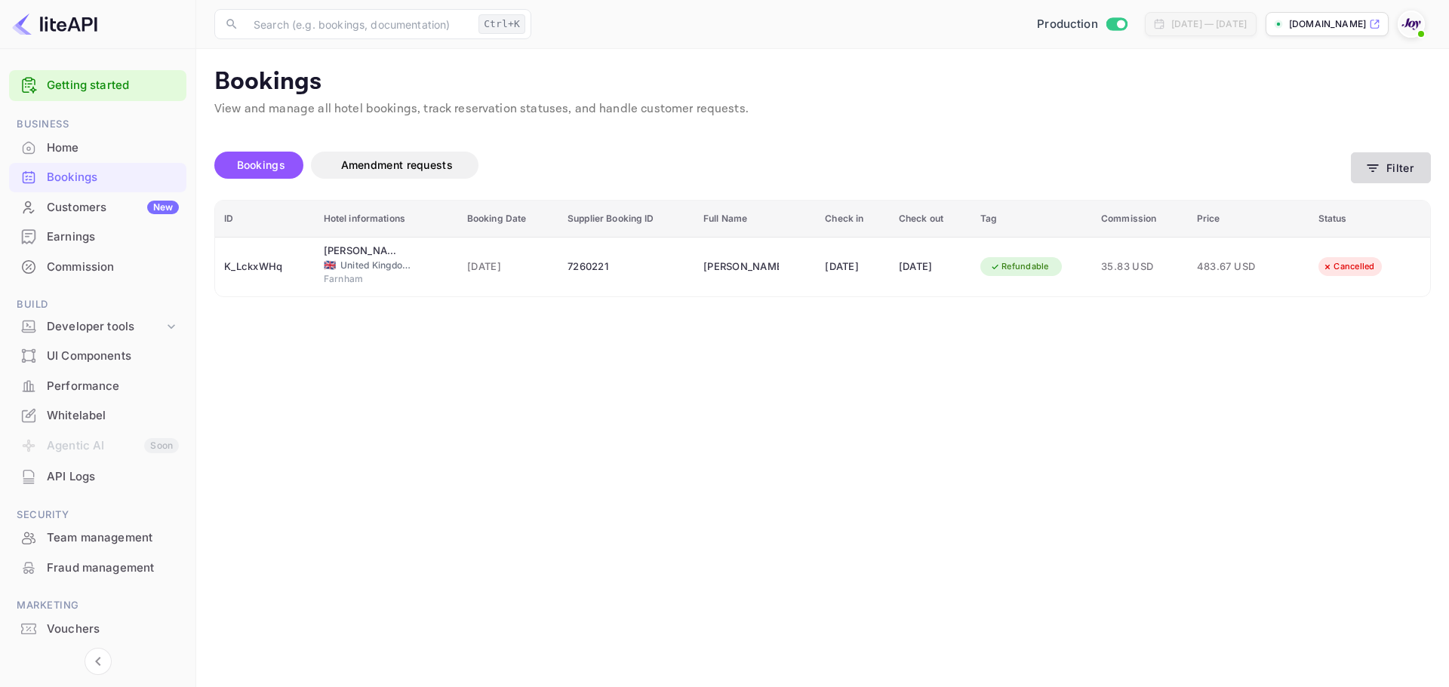
click at [1404, 160] on button "Filter" at bounding box center [1391, 167] width 80 height 31
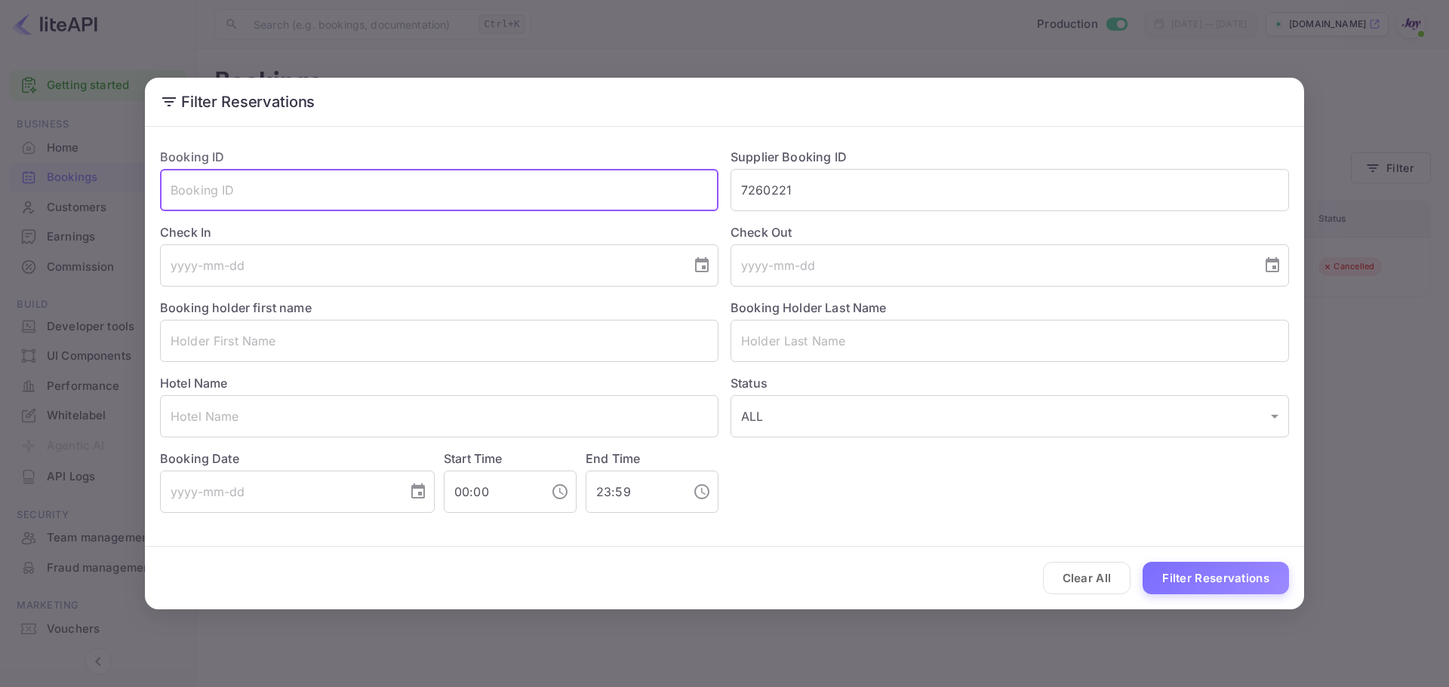
click at [309, 177] on input "text" at bounding box center [439, 190] width 558 height 42
paste input "rb-7bvDKG"
type input "rb-7bvDKG"
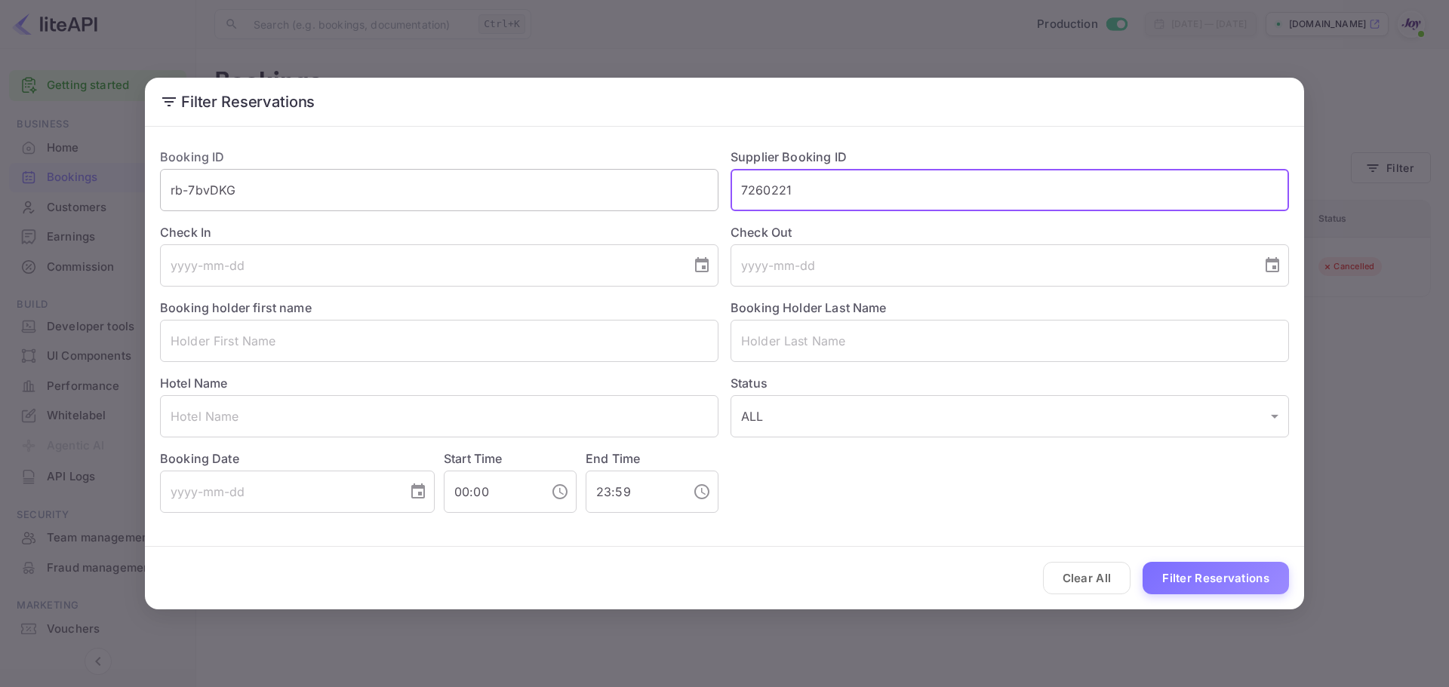
drag, startPoint x: 828, startPoint y: 193, endPoint x: 529, endPoint y: 180, distance: 299.1
click at [529, 180] on div "Booking ID rb-7bvDKG ​ Supplier Booking ID 7260221 ​ Check In ​ Check Out ​ Boo…" at bounding box center [718, 324] width 1141 height 377
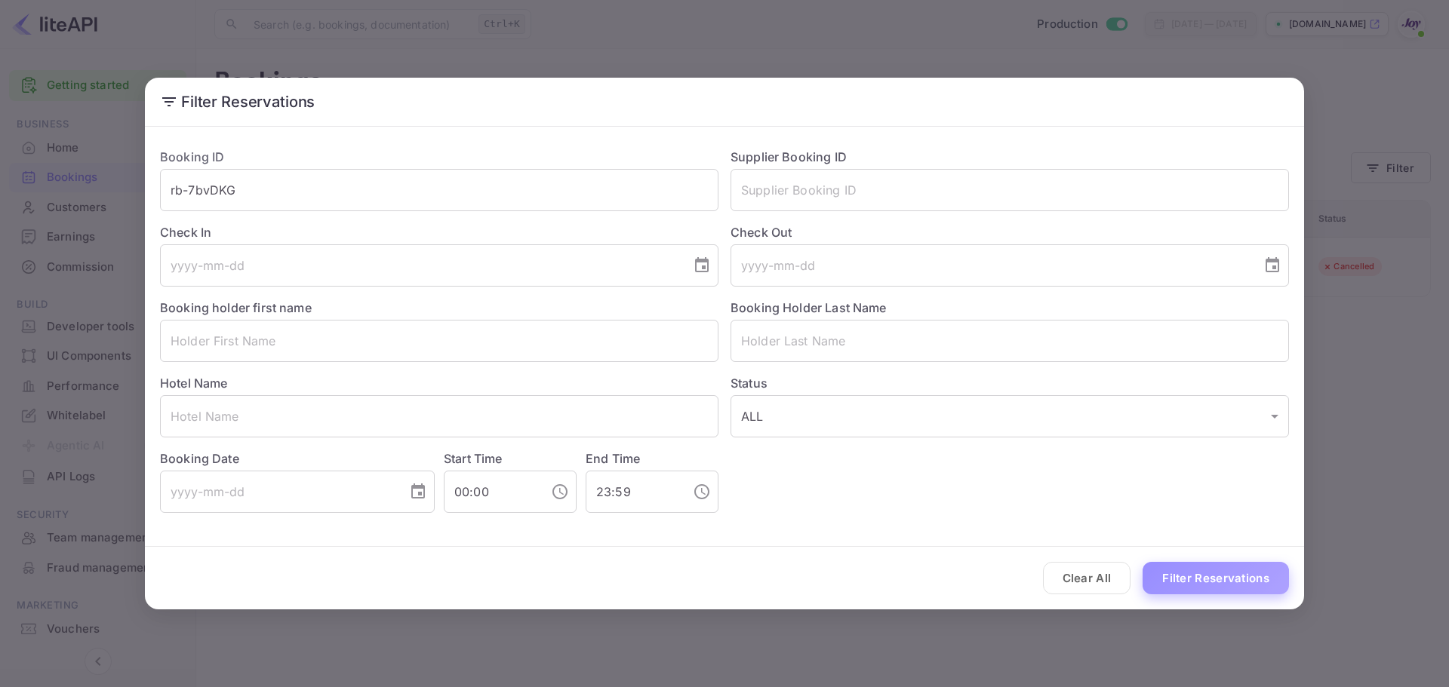
click at [1170, 589] on button "Filter Reservations" at bounding box center [1215, 578] width 146 height 32
click at [257, 192] on input "rb-7bvDKG" at bounding box center [439, 190] width 558 height 42
